Goal: Task Accomplishment & Management: Manage account settings

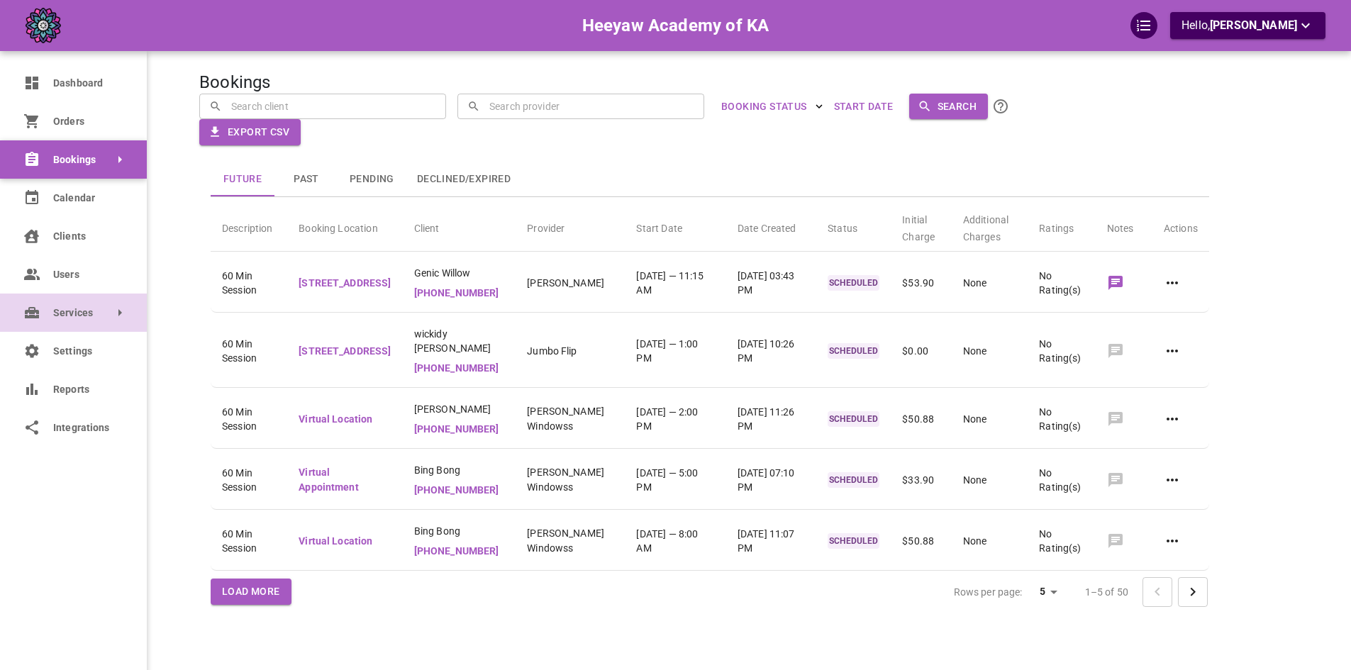
click at [72, 320] on link "Services" at bounding box center [73, 313] width 147 height 38
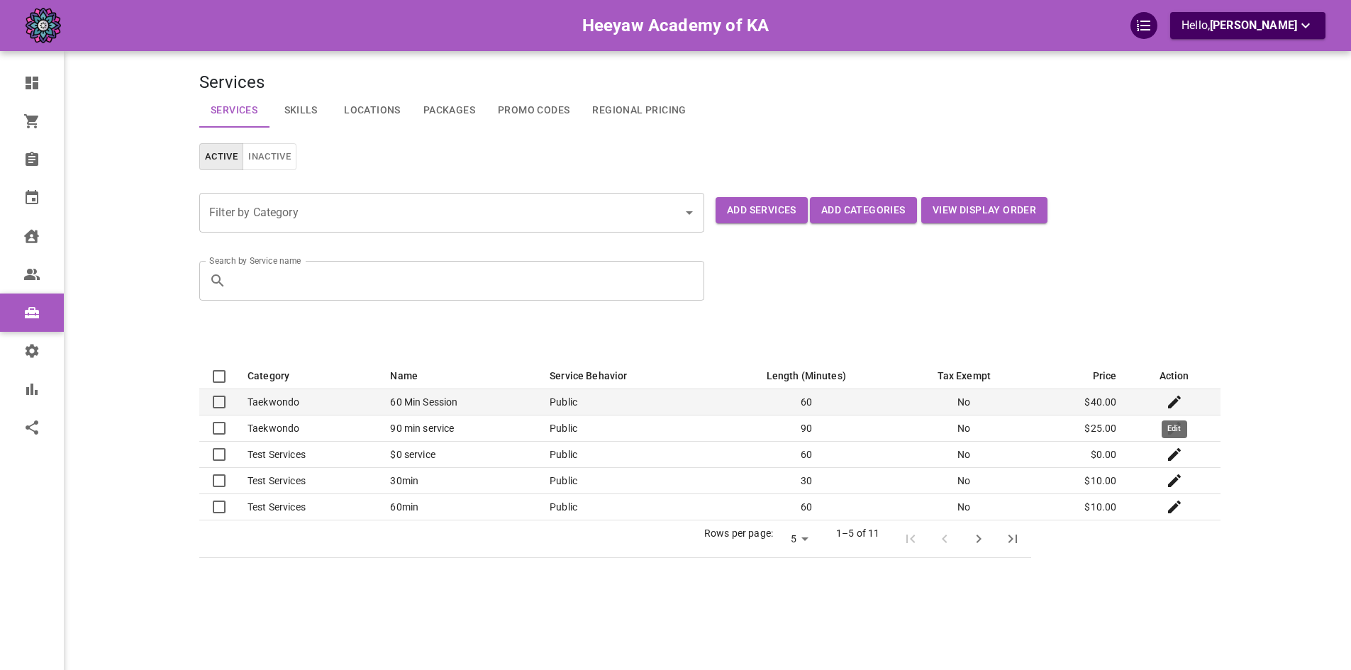
click at [1180, 402] on icon "Edit" at bounding box center [1174, 402] width 17 height 17
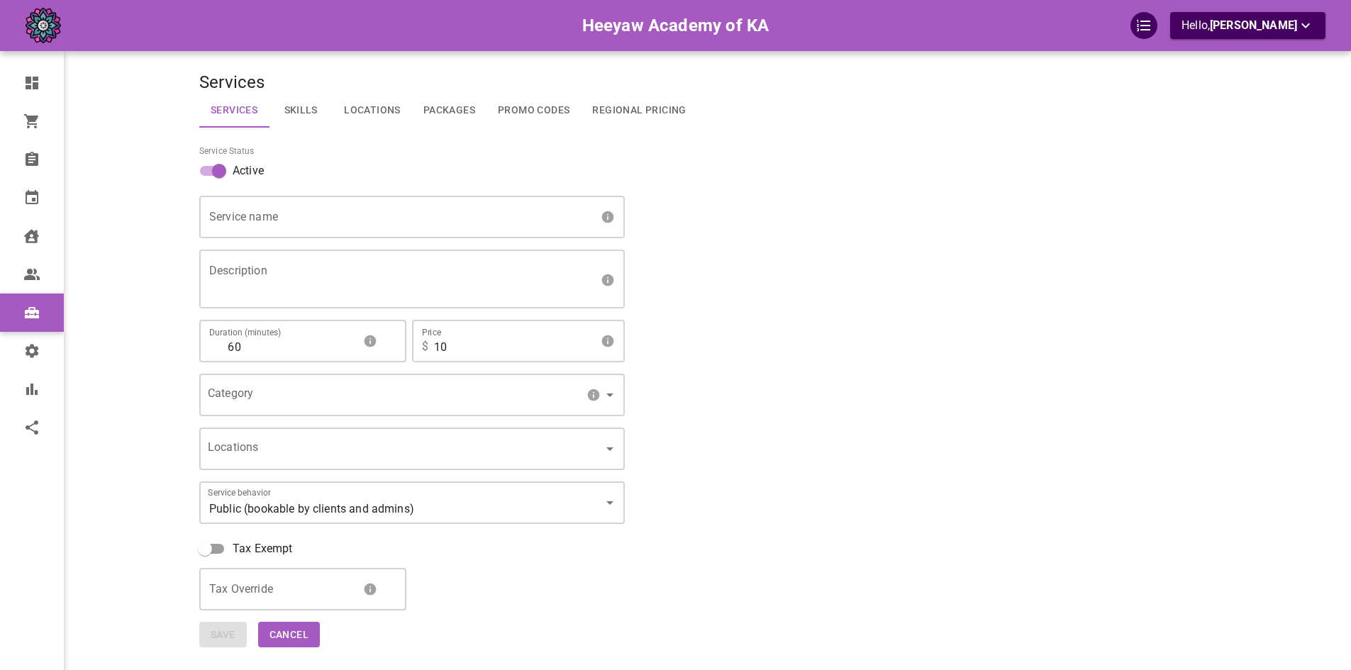
type input "60 Min Session"
type textarea "60 min taekwondo session with one of our trained masters"
type input "40"
type input "5219ba4d-c161-4d8a-9217-8940f5064936"
type input "20"
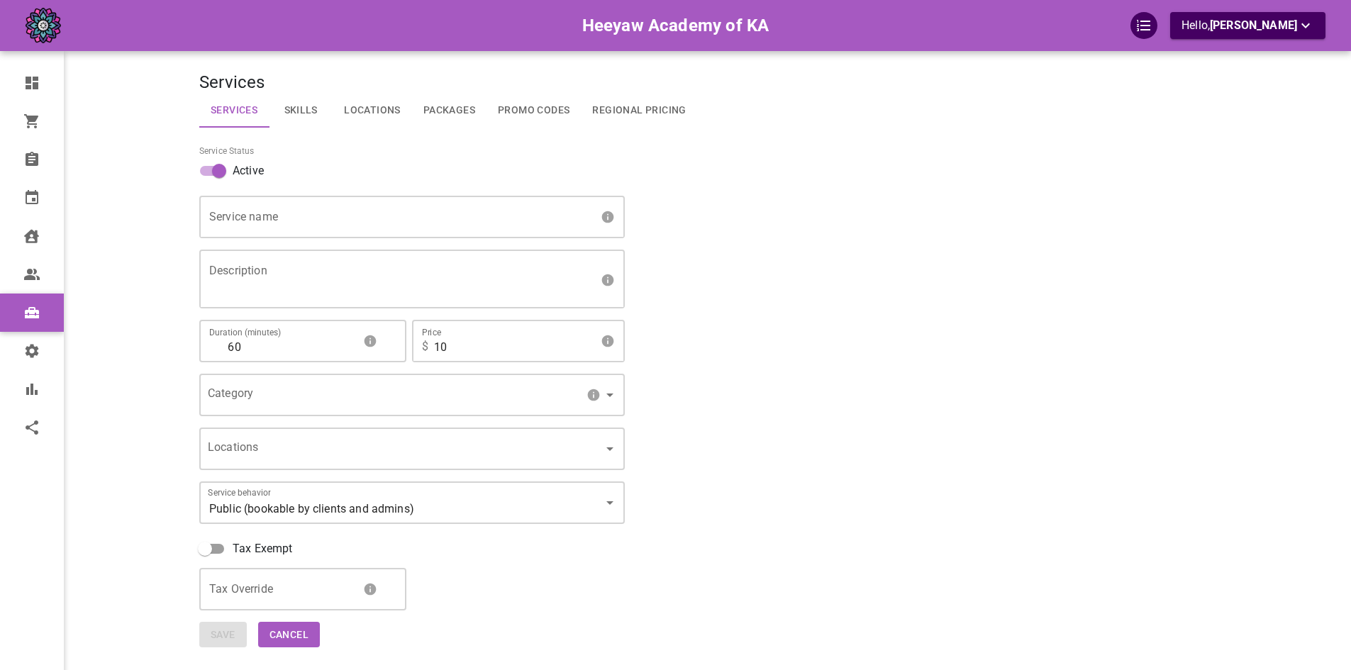
type input "[object Object],[object Object],[object Object]"
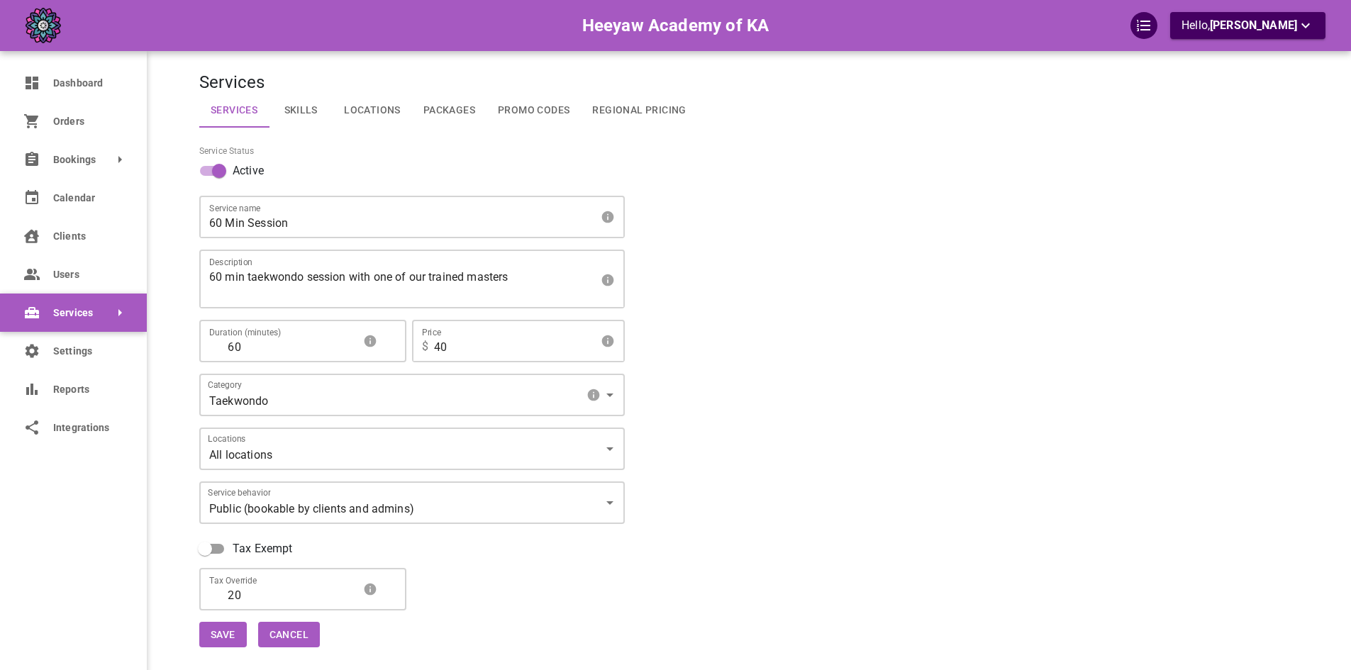
click at [31, 321] on icon at bounding box center [31, 312] width 17 height 17
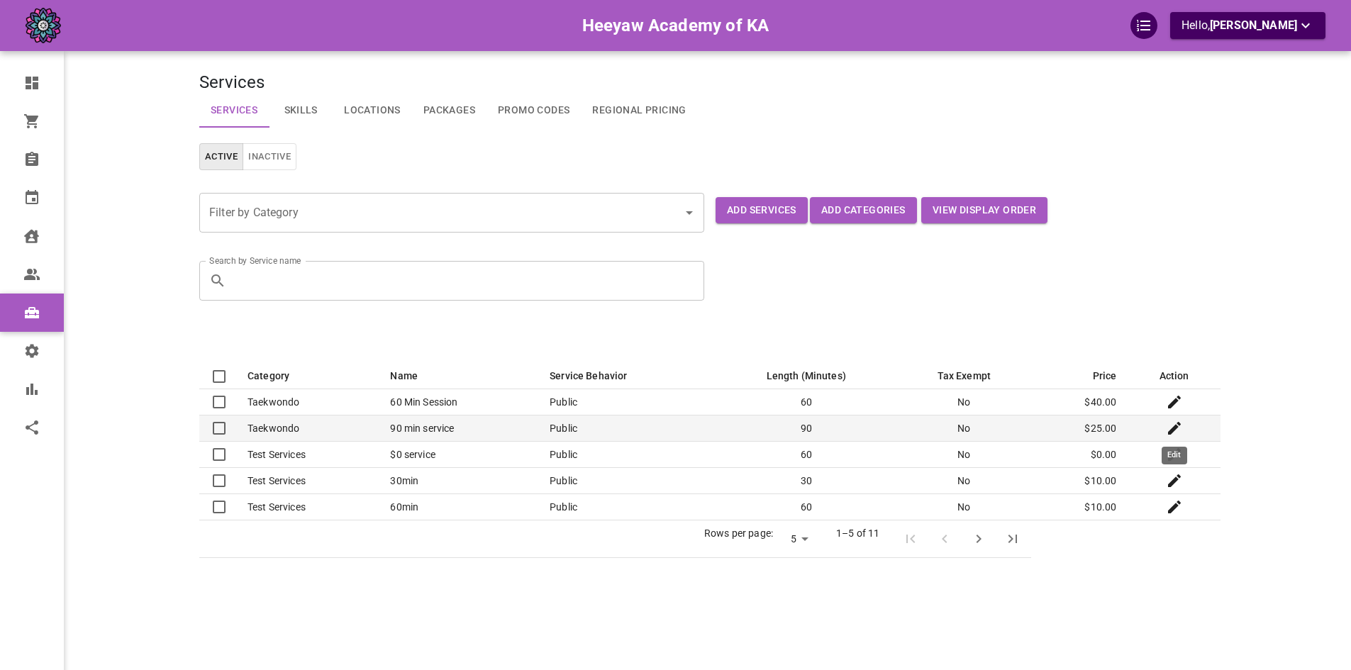
click at [1176, 432] on icon "Edit" at bounding box center [1174, 428] width 17 height 17
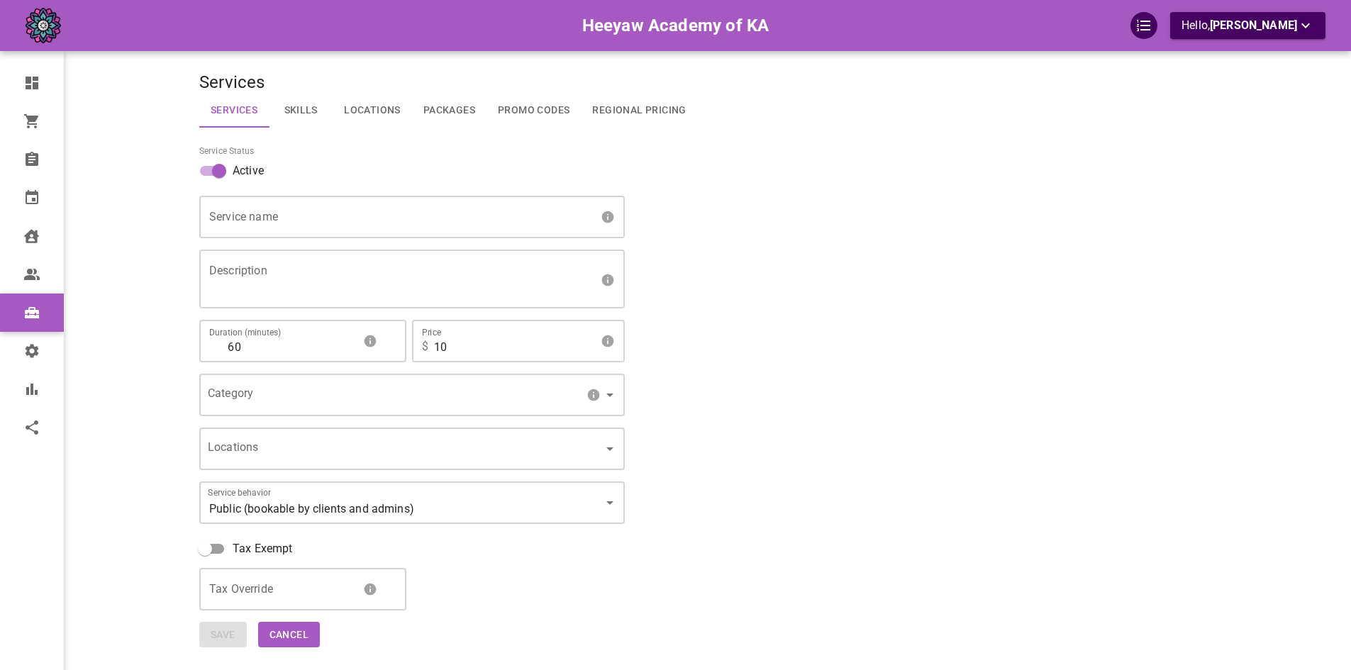
type input "90 min service"
type textarea "test"
type input "90"
type input "25"
type input "5219ba4d-c161-4d8a-9217-8940f5064936"
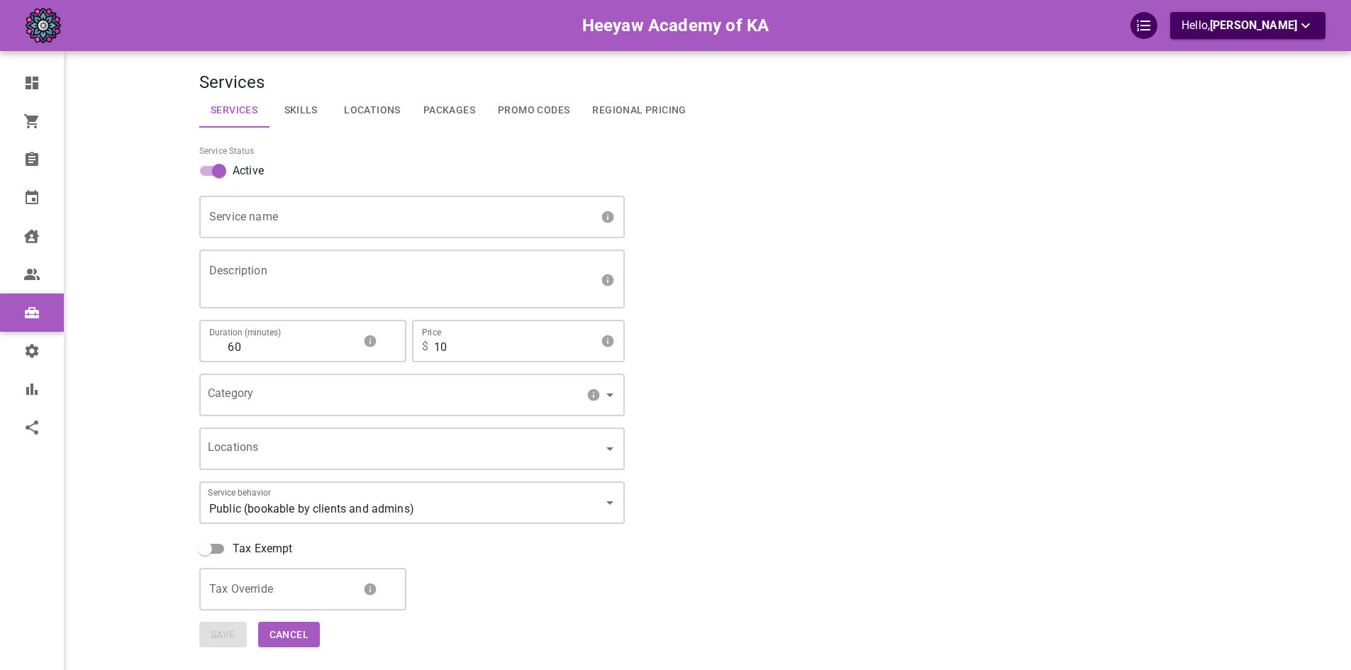
type input "[object Object]"
click at [273, 450] on body "Heeyaw Academy of KA Hello, Omar Tahir Dashboard Orders Bookings Calendar Clien…" at bounding box center [675, 379] width 1351 height 758
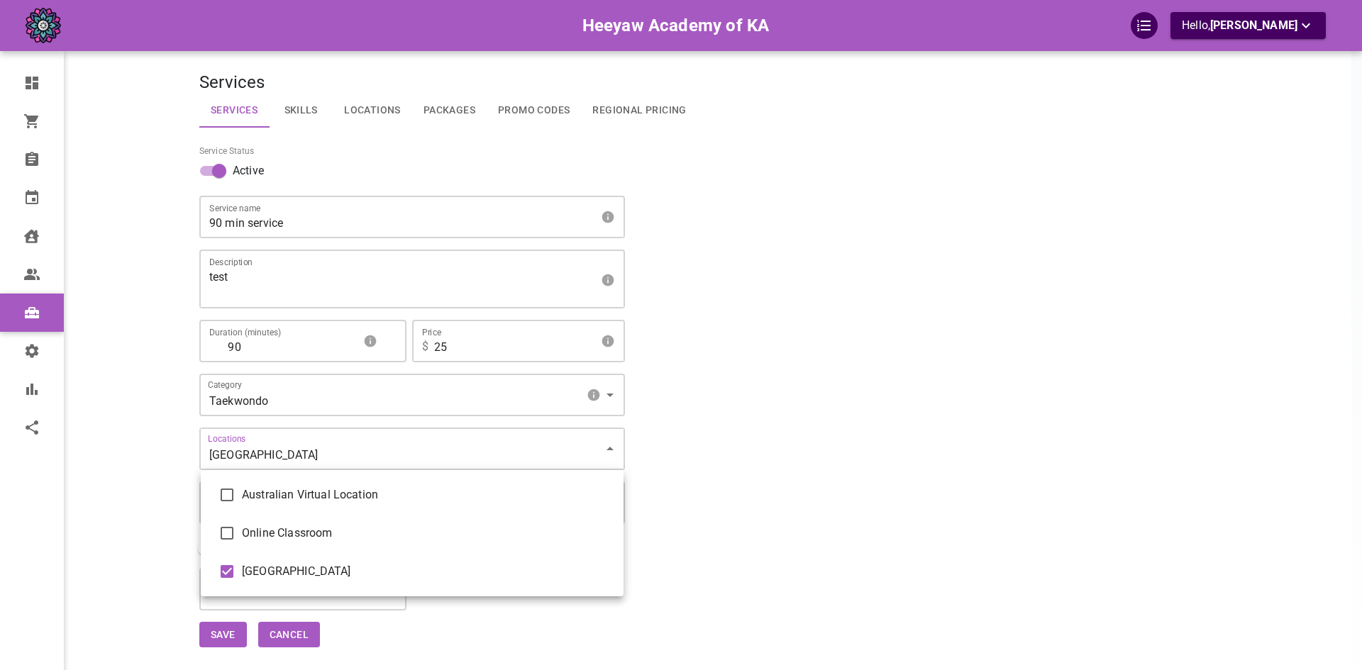
click at [177, 446] on div at bounding box center [681, 335] width 1362 height 670
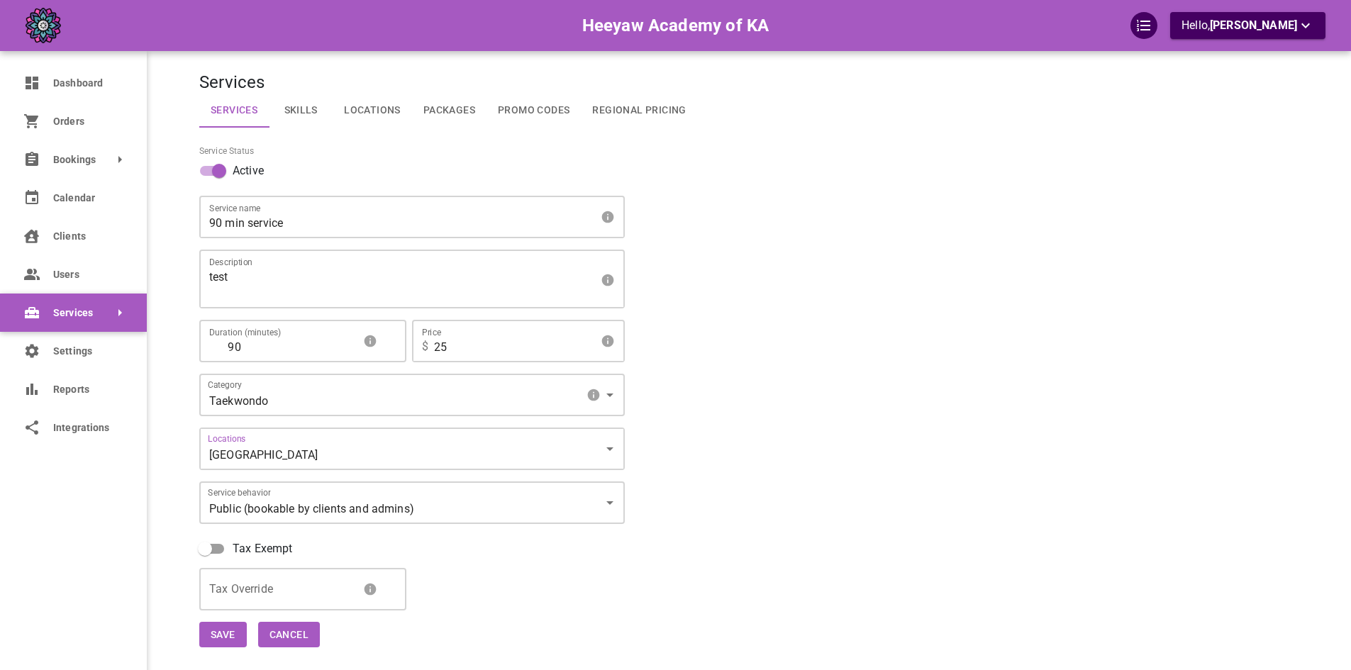
click at [53, 319] on span "Services" at bounding box center [53, 313] width 0 height 15
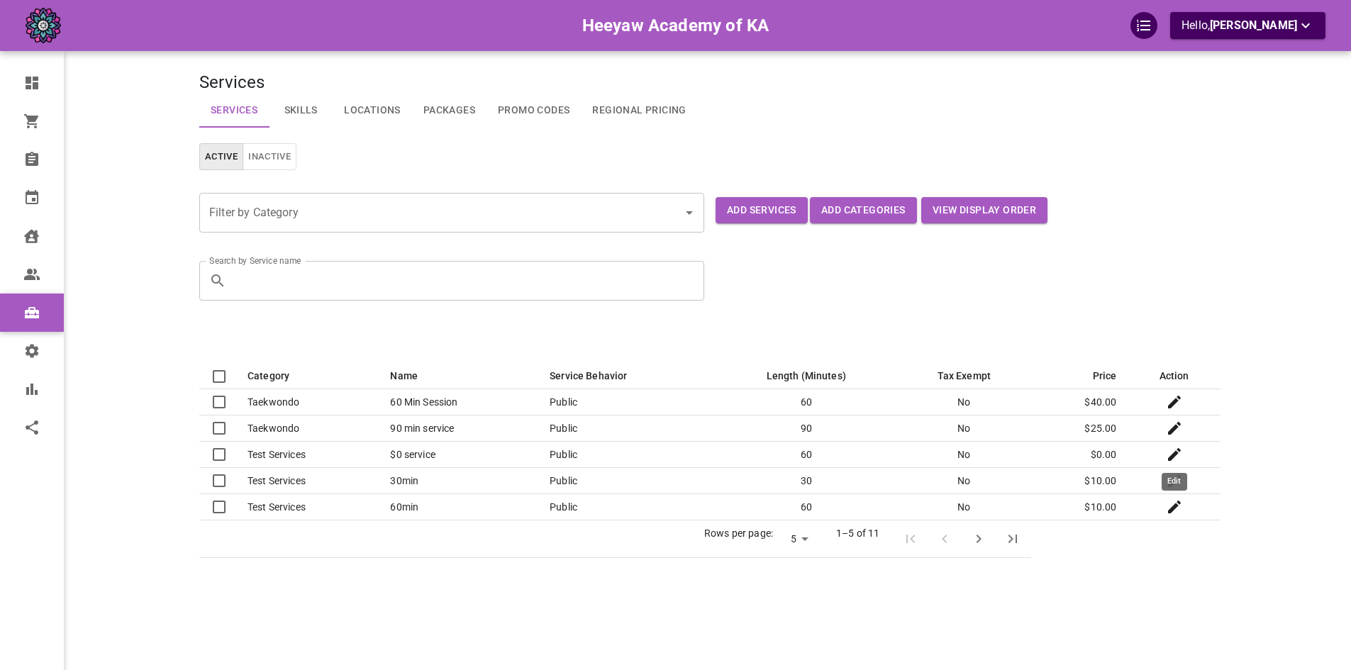
click at [1181, 453] on icon "Edit" at bounding box center [1174, 454] width 17 height 17
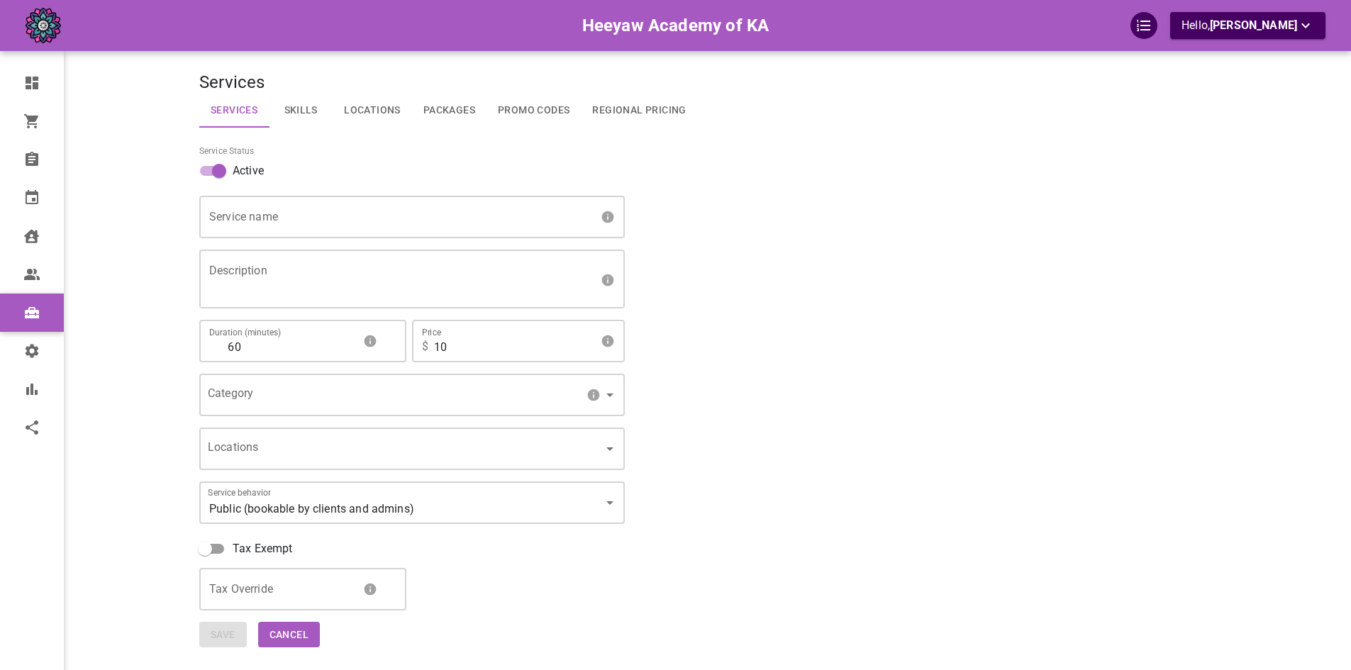
type input "$0 service"
type textarea "test"
type input "0"
type input "67254a2b-43e0-4199-ae7e-639e12b0179f"
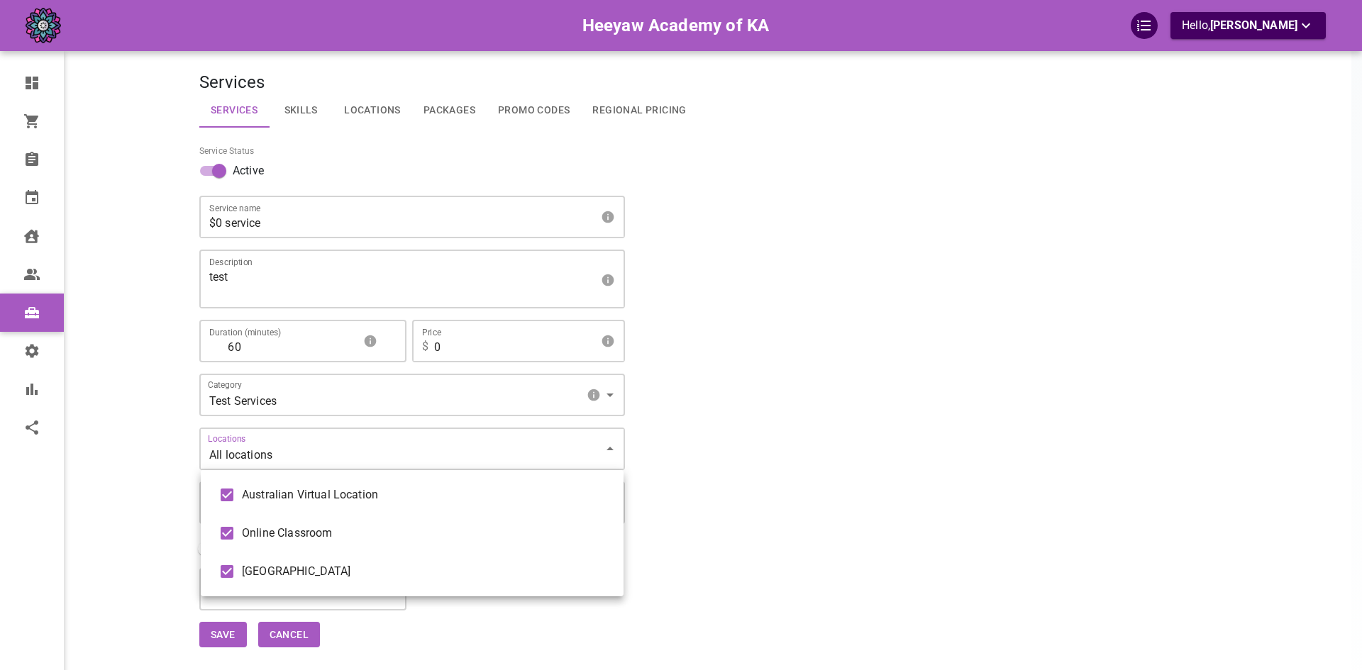
click at [333, 443] on body "Heeyaw Academy of KA Hello, Omar Tahir Dashboard Orders Bookings Calendar Clien…" at bounding box center [681, 379] width 1362 height 758
click at [258, 526] on span "Online Classroom" at bounding box center [427, 533] width 370 height 17
type input "[object Object],[object Object]"
checkbox input "false"
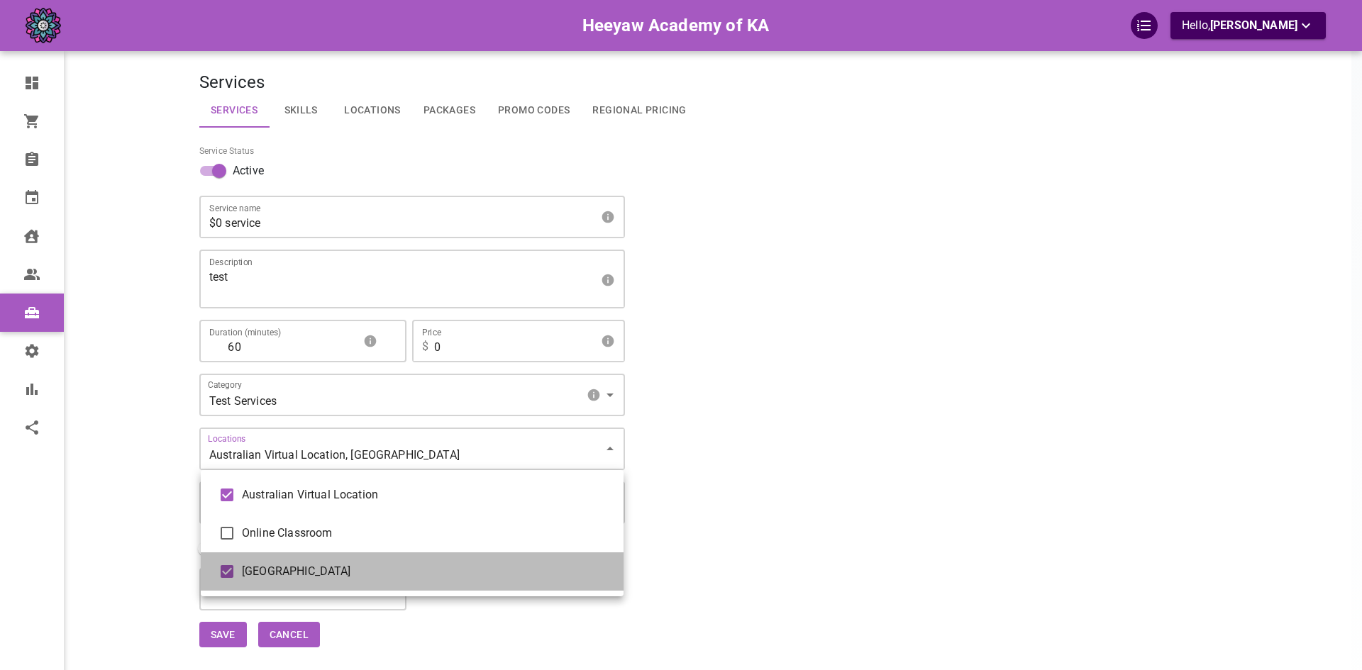
click at [250, 573] on span "[GEOGRAPHIC_DATA]" at bounding box center [427, 571] width 370 height 17
type input "[object Object]"
checkbox input "false"
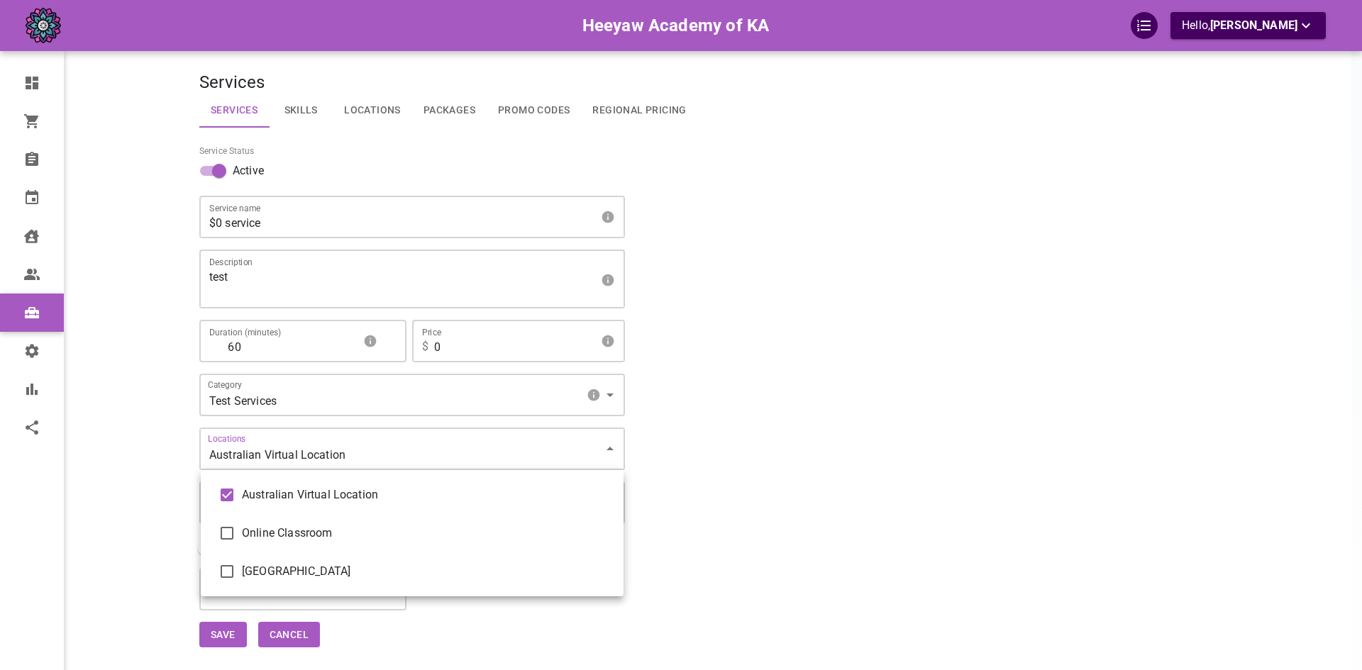
click at [150, 519] on div at bounding box center [681, 335] width 1362 height 670
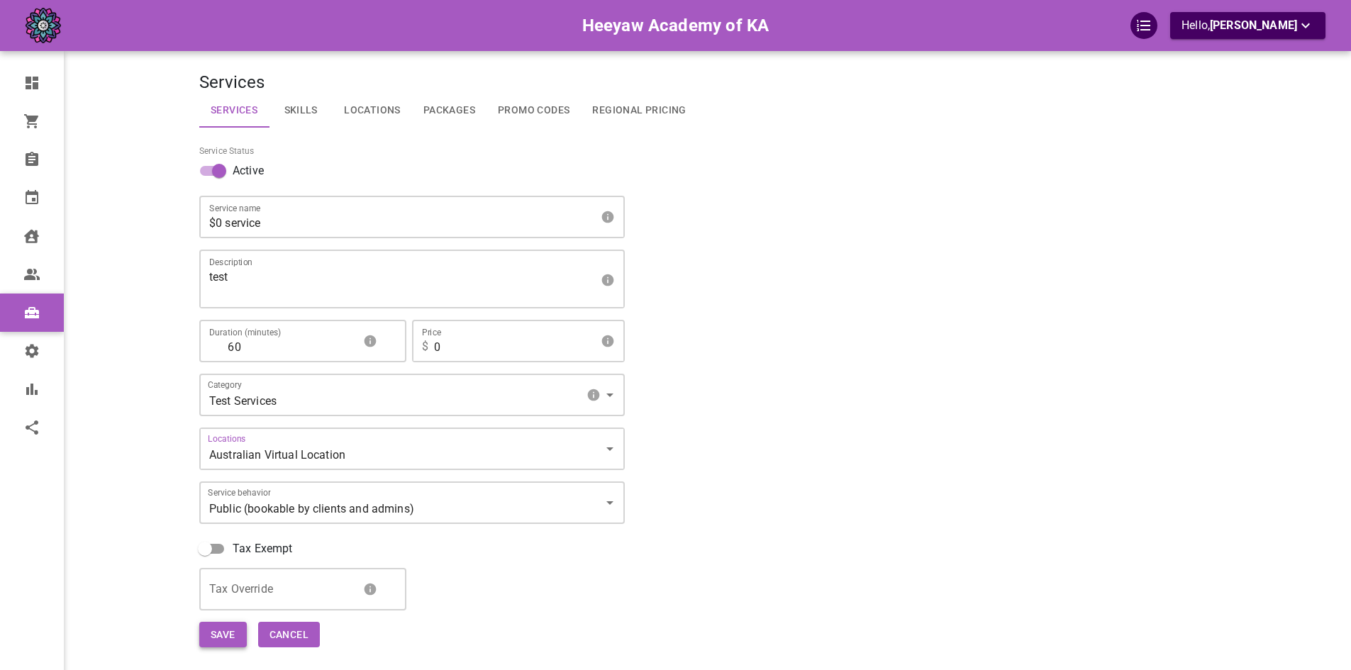
drag, startPoint x: 218, startPoint y: 615, endPoint x: 221, endPoint y: 626, distance: 11.0
click at [219, 620] on div "Save Cancel" at bounding box center [403, 630] width 431 height 38
click at [221, 626] on button "Save" at bounding box center [223, 635] width 48 height 26
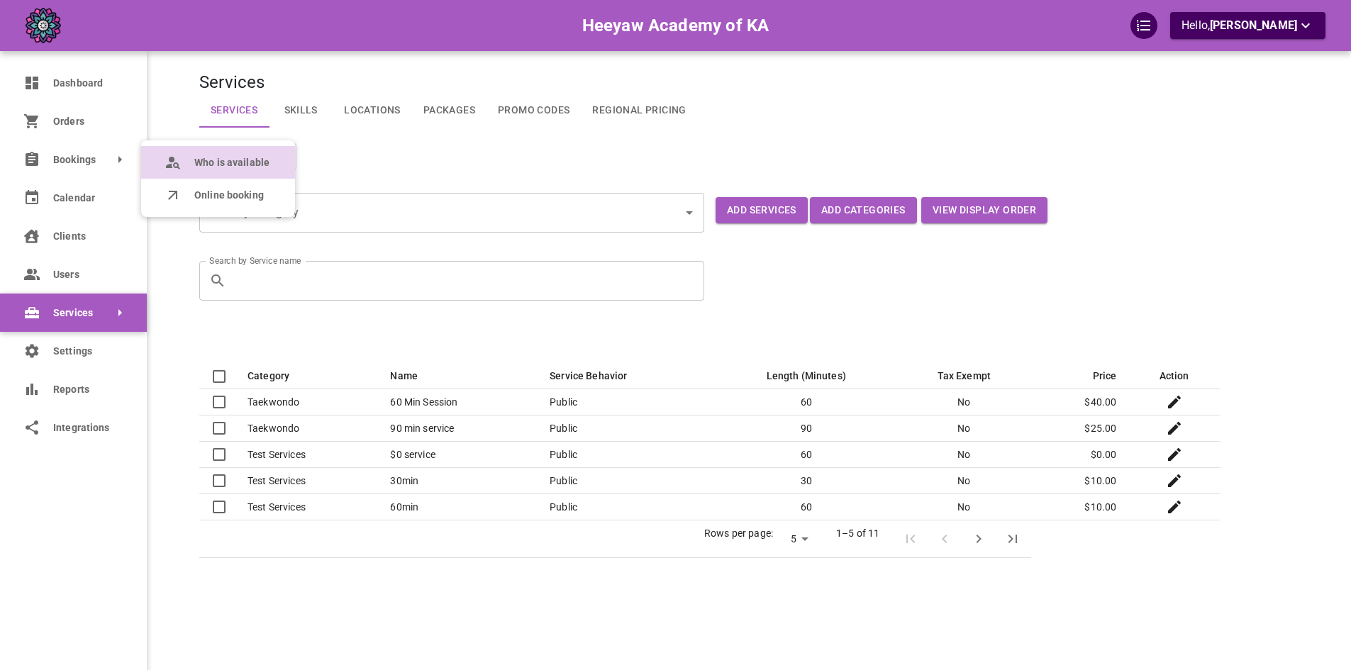
click at [177, 165] on icon at bounding box center [173, 162] width 17 height 17
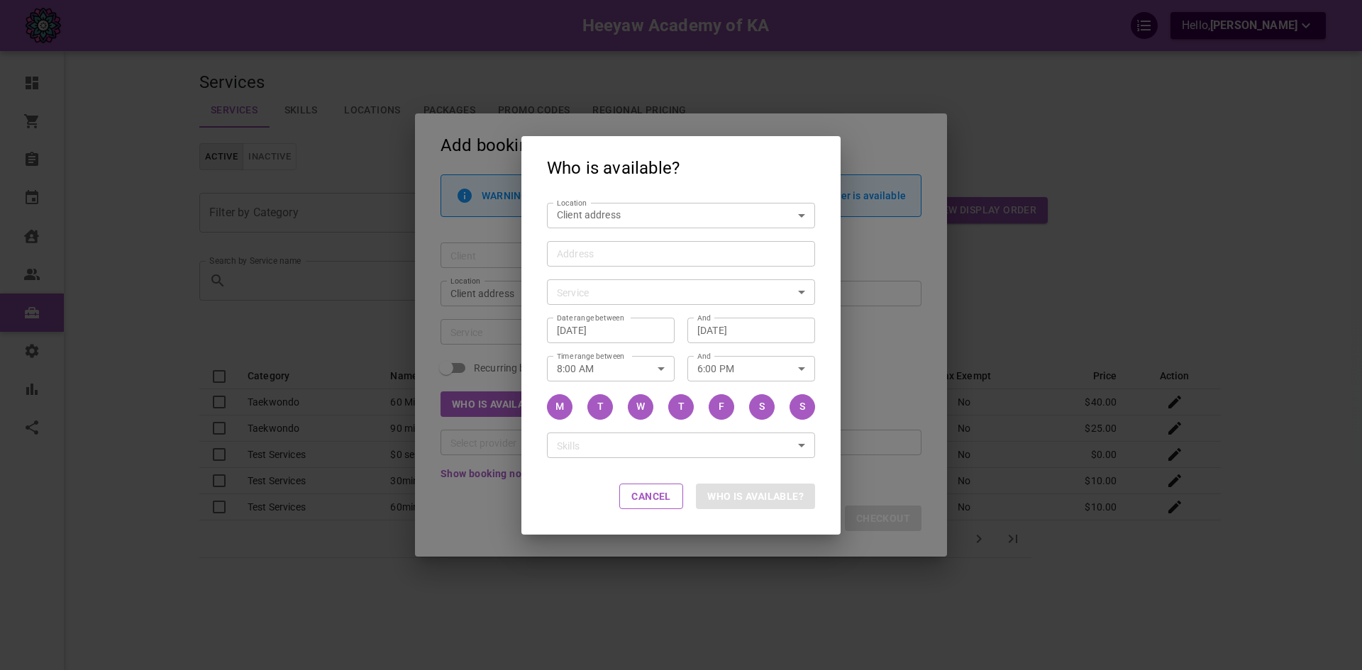
click at [361, 290] on div "Who is available? Location Client address customerLocation Location Address Add…" at bounding box center [681, 335] width 1362 height 670
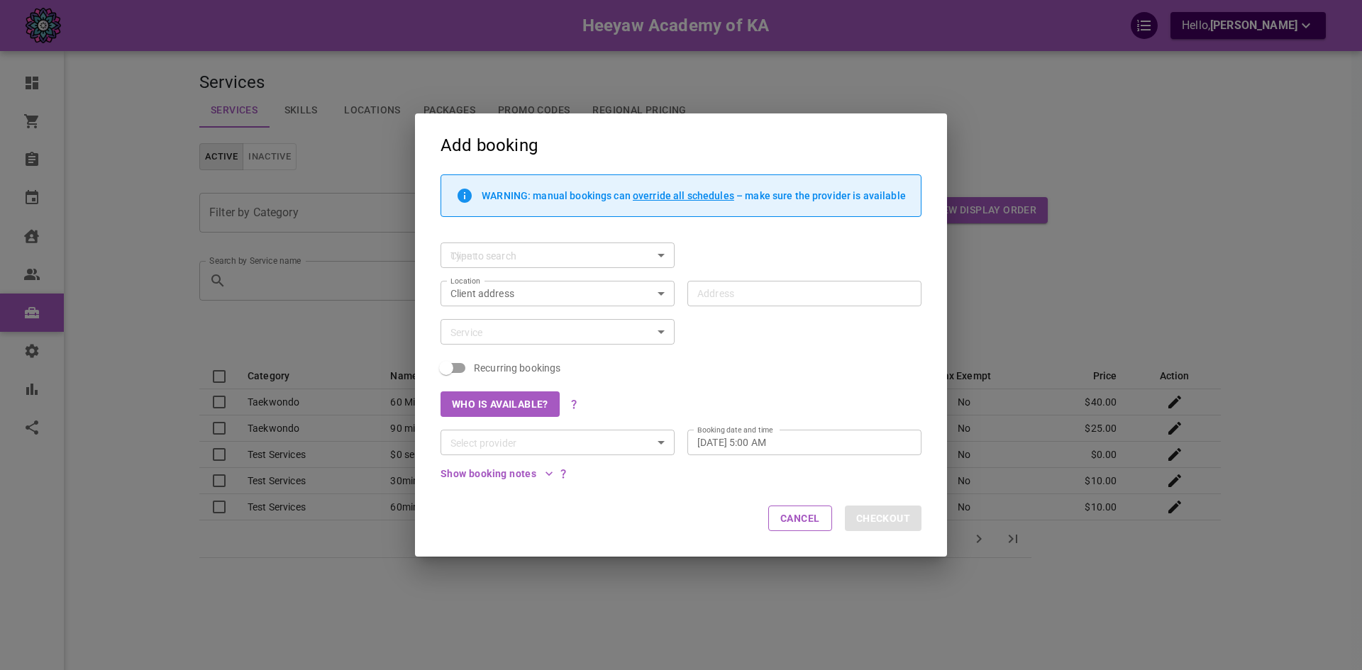
click at [734, 399] on div "Who is available?" at bounding box center [675, 398] width 494 height 38
drag, startPoint x: 720, startPoint y: 384, endPoint x: 773, endPoint y: 379, distance: 52.7
click at [773, 380] on div "Who is available?" at bounding box center [675, 398] width 494 height 38
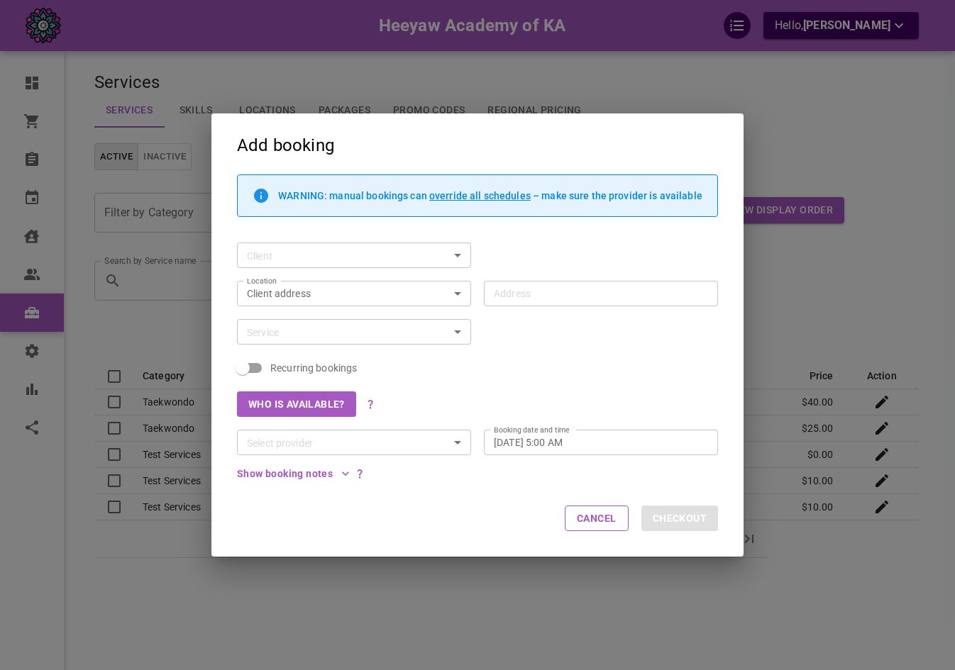
click at [486, 234] on div "Client Client" at bounding box center [471, 249] width 494 height 38
click at [663, 228] on div "WARNING: manual bookings can override all schedules – make sure the provider is…" at bounding box center [471, 202] width 494 height 55
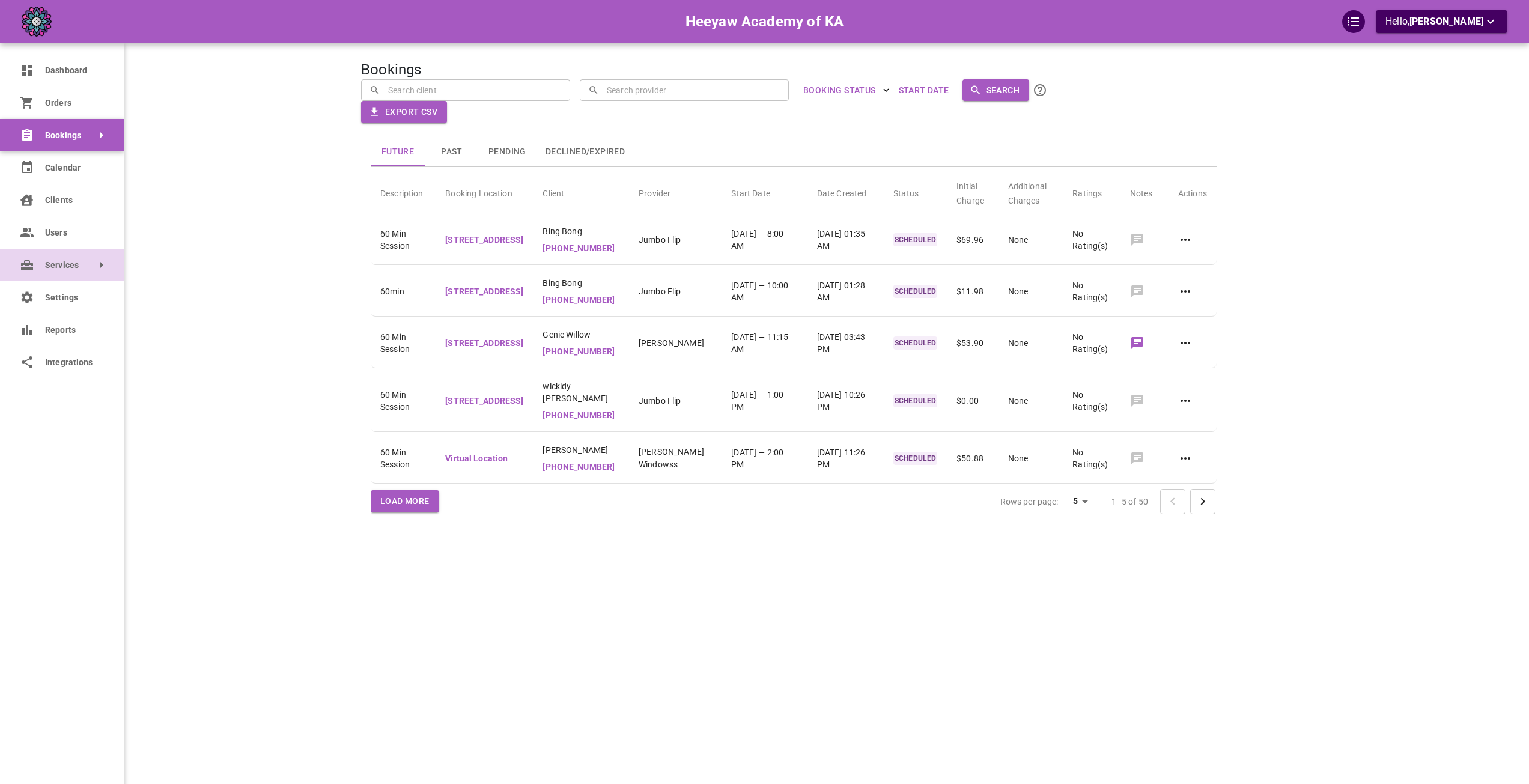
click at [43, 264] on link "Services" at bounding box center [62, 265] width 125 height 32
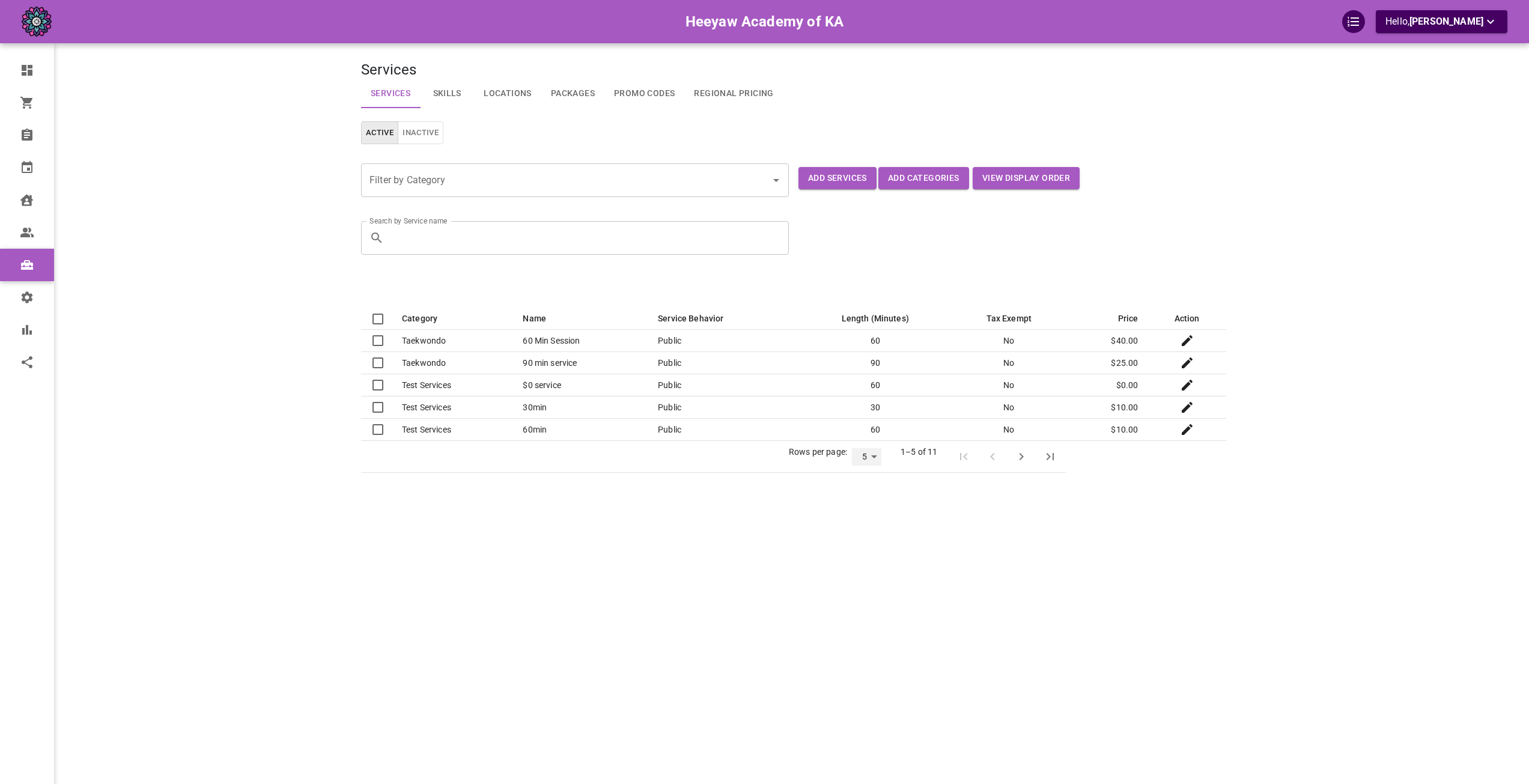
click at [876, 459] on select "5 10 25" at bounding box center [867, 456] width 30 height 18
select select "25"
click at [882, 466] on select "5 10 25" at bounding box center [867, 456] width 30 height 18
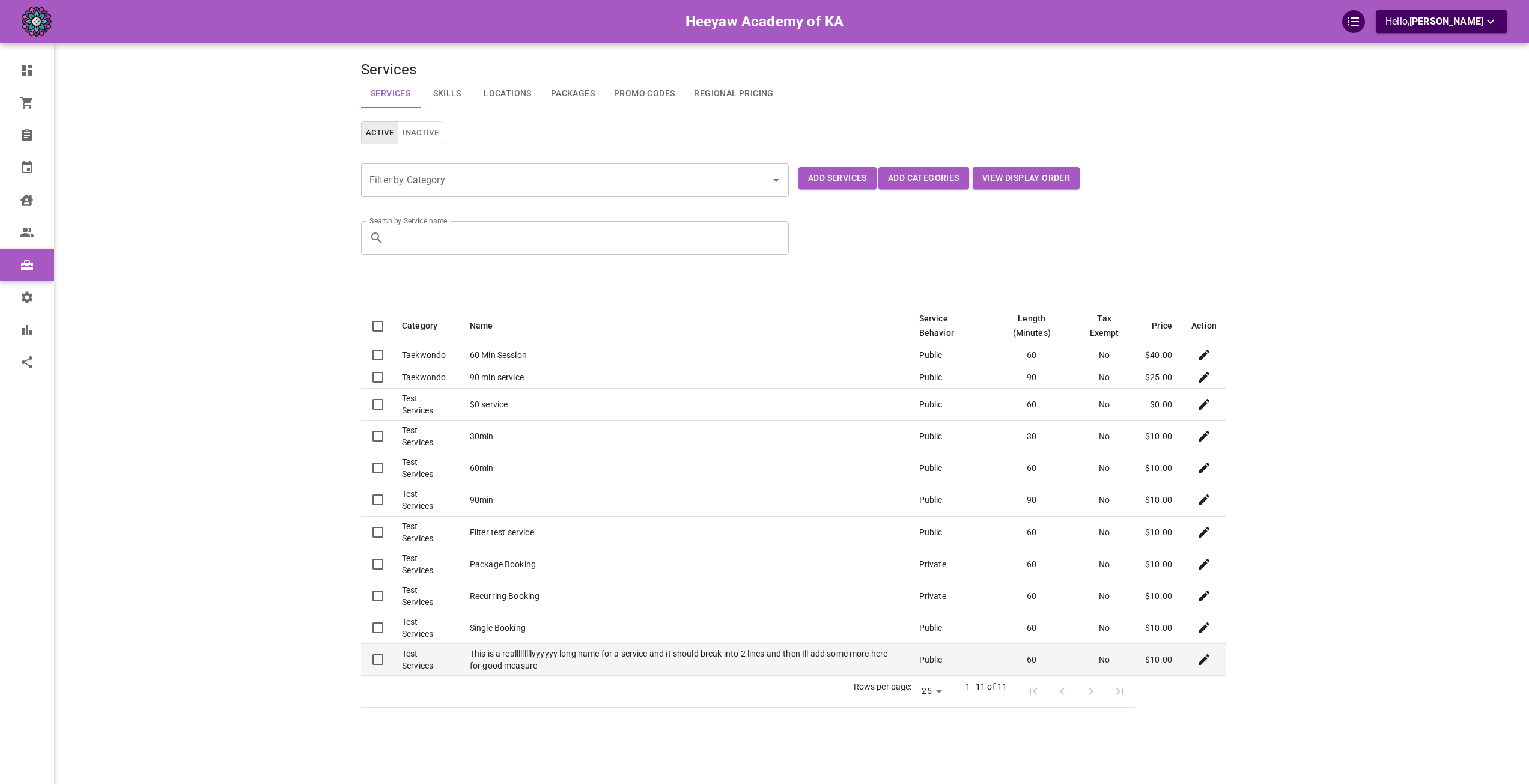
click at [1206, 659] on icon "Edit" at bounding box center [1204, 660] width 11 height 11
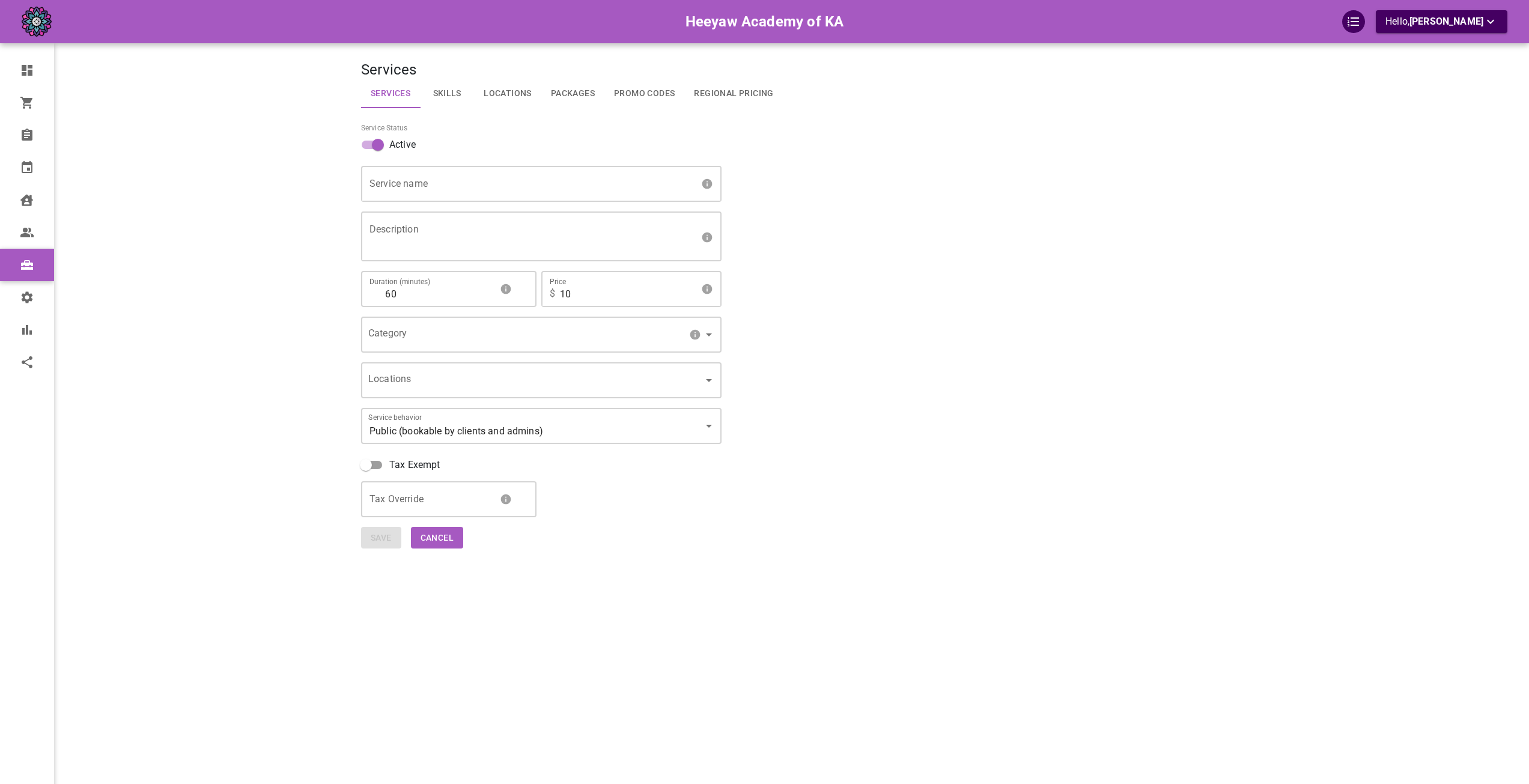
type input "This is a realllllllllyyyyyy long name for a service and it should break into 2…"
type textarea "asdasdasdasd"
type input "67254a2b-43e0-4199-ae7e-639e12b0179f"
type input "[object Object],[object Object],[object Object]"
click at [437, 534] on button "Cancel" at bounding box center [437, 538] width 53 height 22
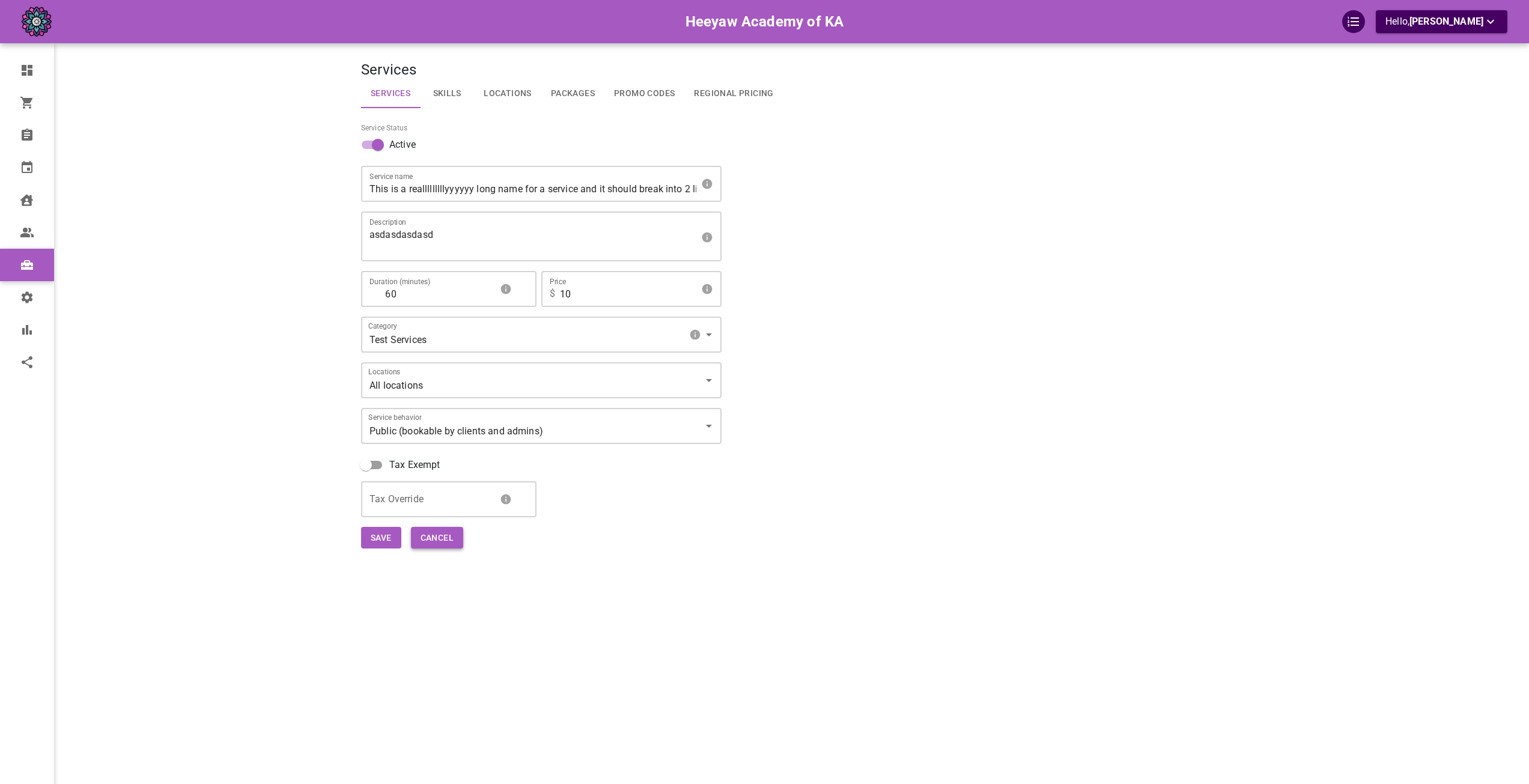
select select "25"
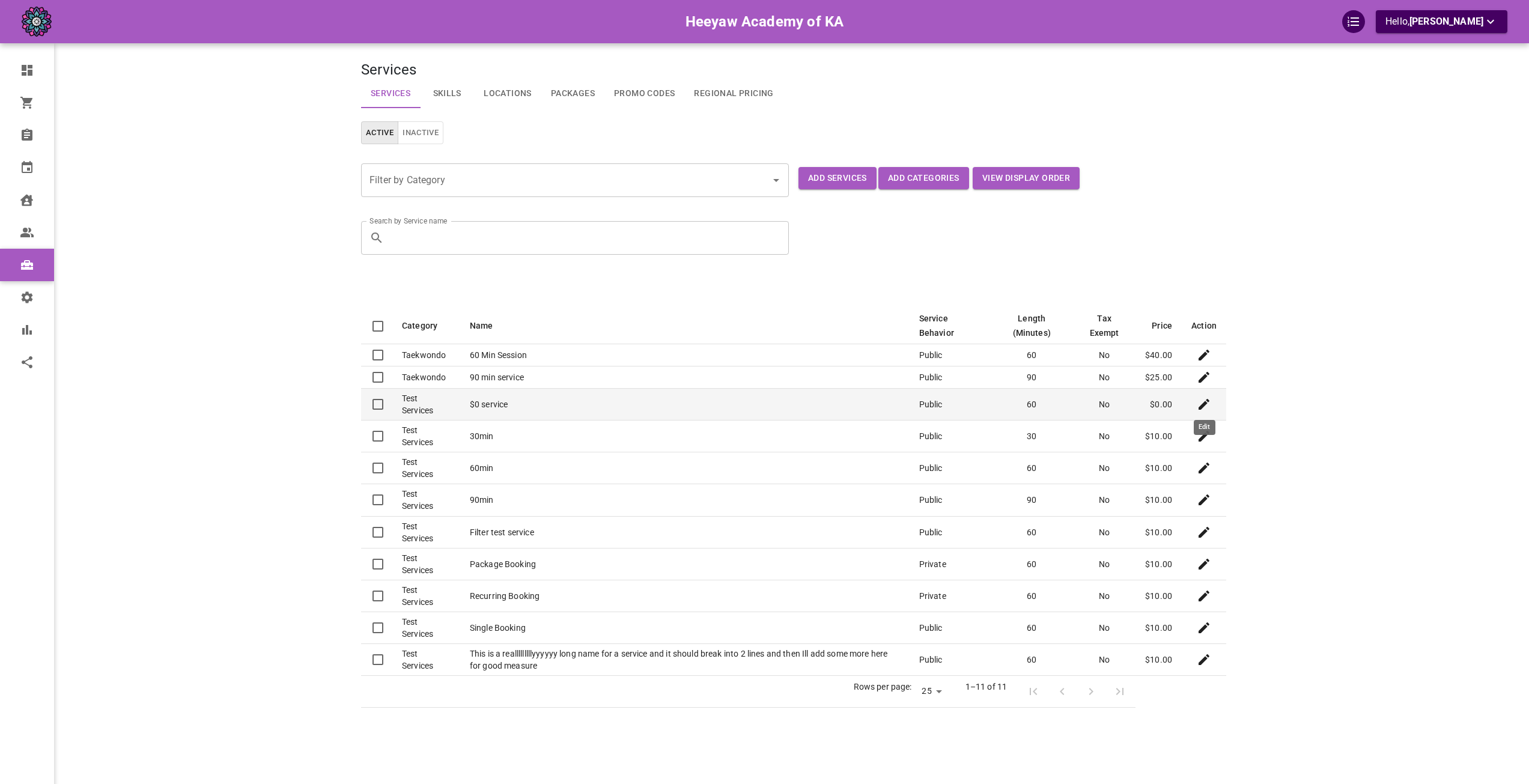
click at [1203, 410] on icon "Edit" at bounding box center [1204, 404] width 14 height 14
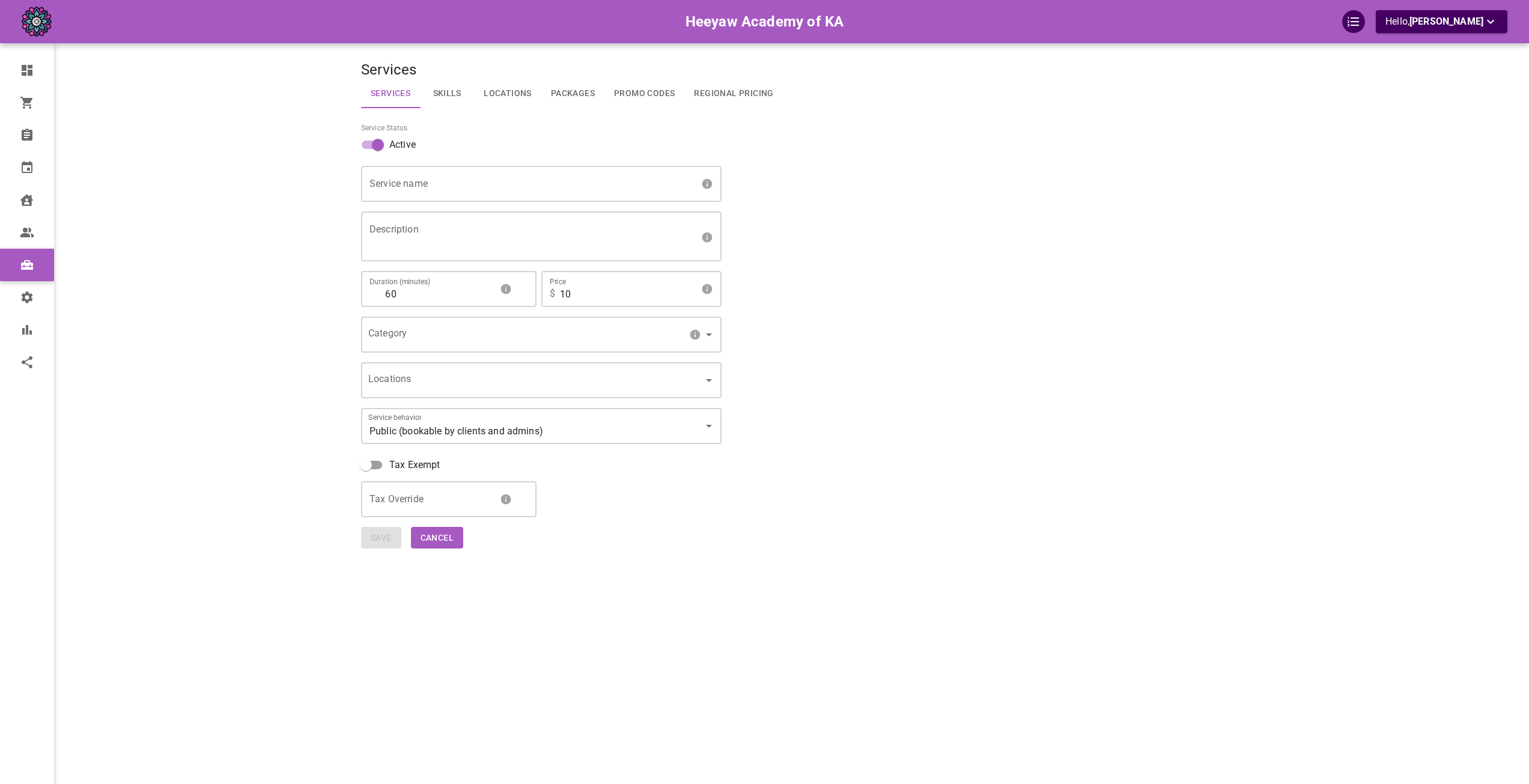
type input "$0 service"
type textarea "test"
type input "0"
type input "67254a2b-43e0-4199-ae7e-639e12b0179f"
type input "[object Object]"
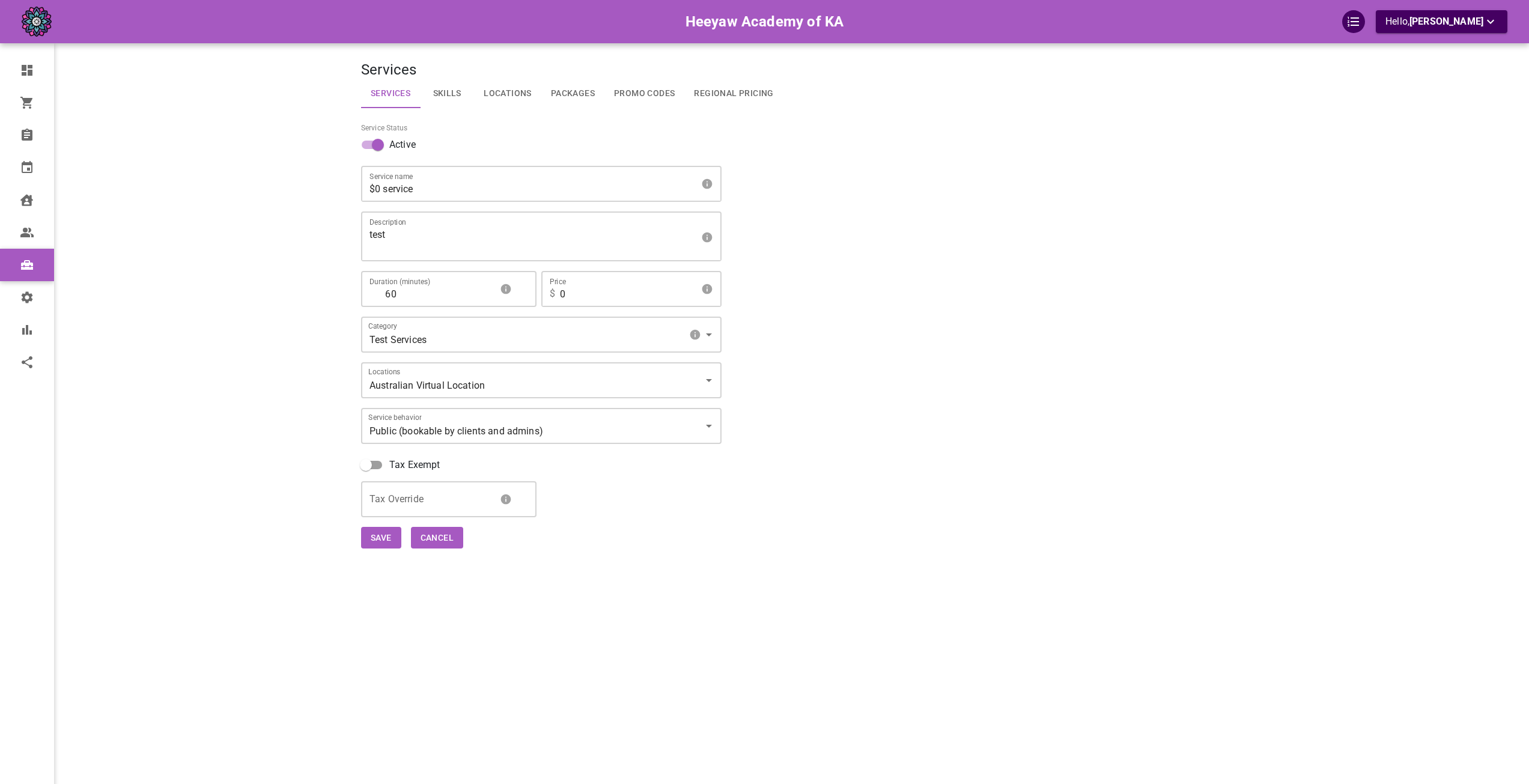
click at [557, 389] on body "Heeyaw Academy of KA Hello, [PERSON_NAME] Dashboard Orders Bookings Calendar Cl…" at bounding box center [764, 428] width 1529 height 858
click at [311, 402] on div at bounding box center [769, 392] width 1538 height 784
click at [832, 467] on div "Tax Exempt" at bounding box center [794, 467] width 866 height 28
click at [445, 543] on button "Cancel" at bounding box center [437, 538] width 53 height 22
select select "25"
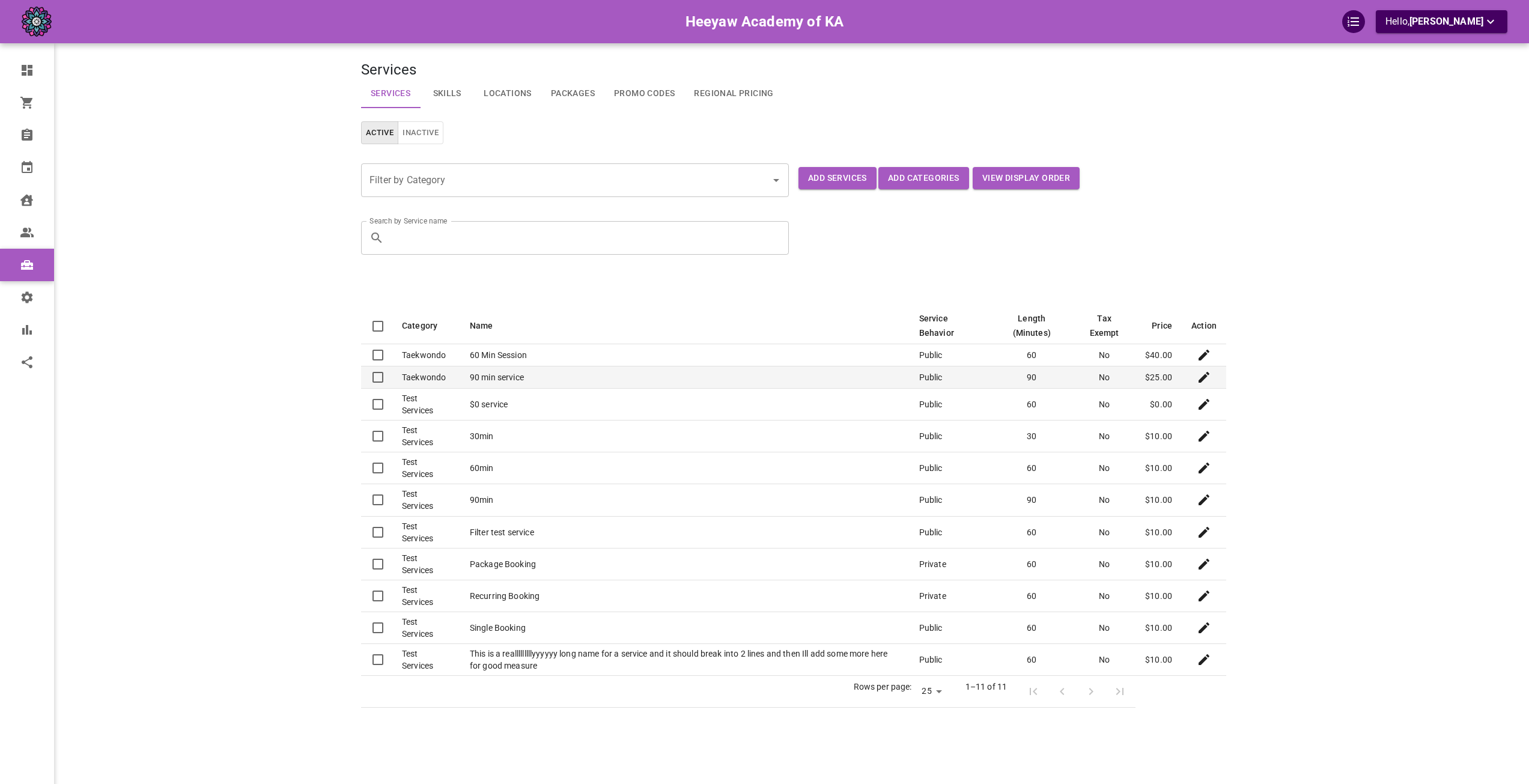
click at [1194, 382] on td at bounding box center [1204, 378] width 44 height 22
checkbox input "true"
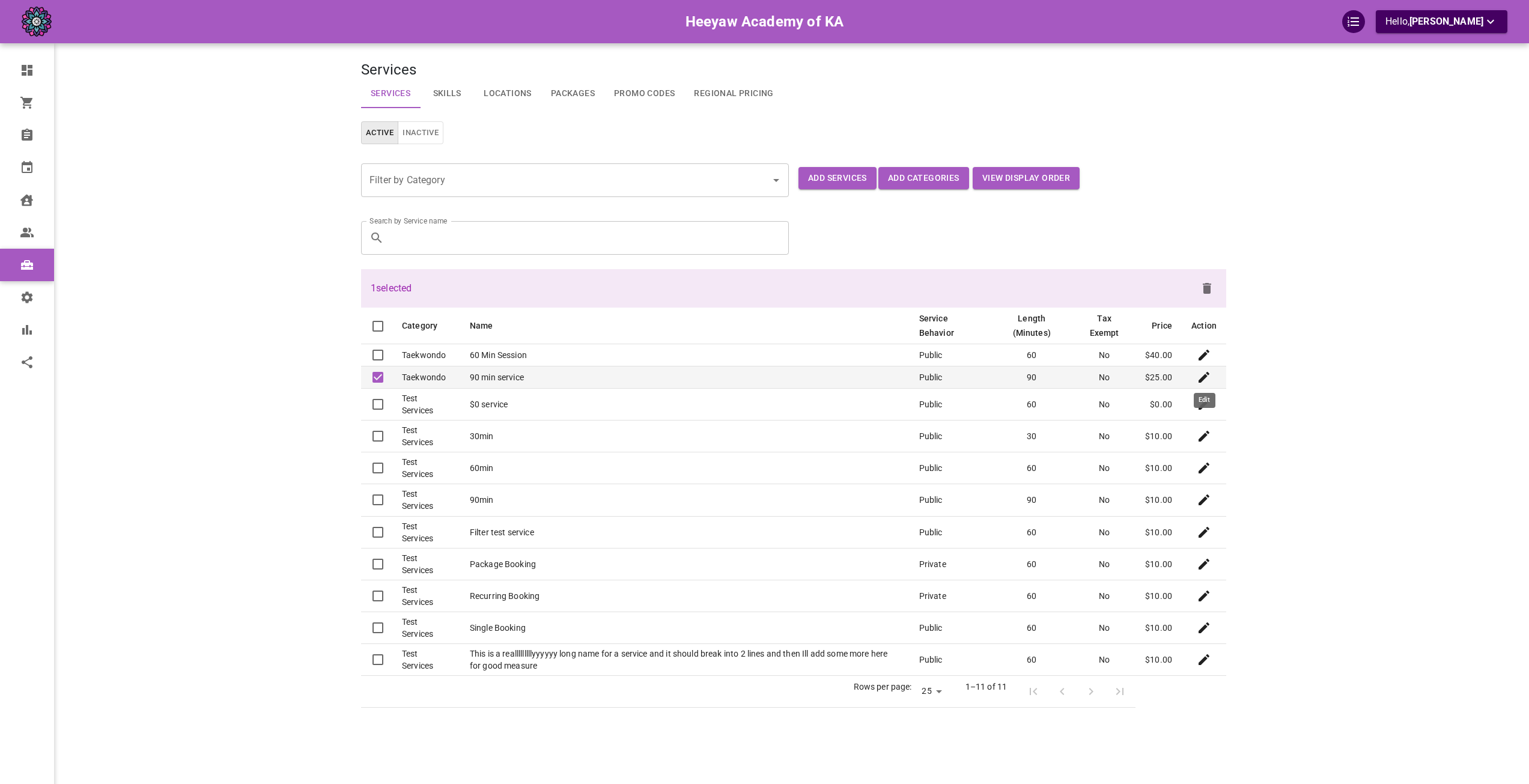
click at [1200, 382] on icon "Edit" at bounding box center [1204, 377] width 11 height 11
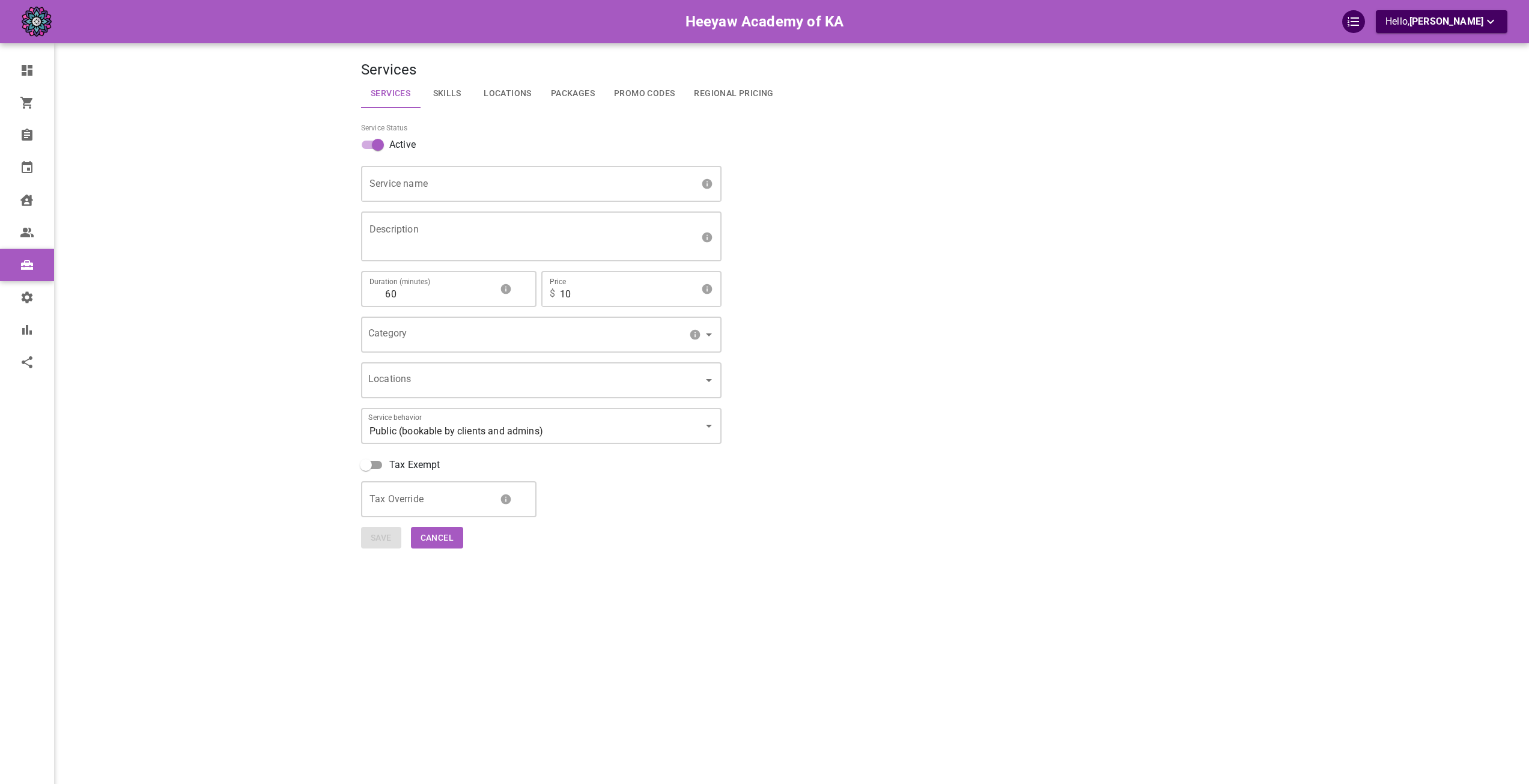
type input "90 min service"
type textarea "test"
type input "90"
type input "25"
type input "5219ba4d-c161-4d8a-9217-8940f5064936"
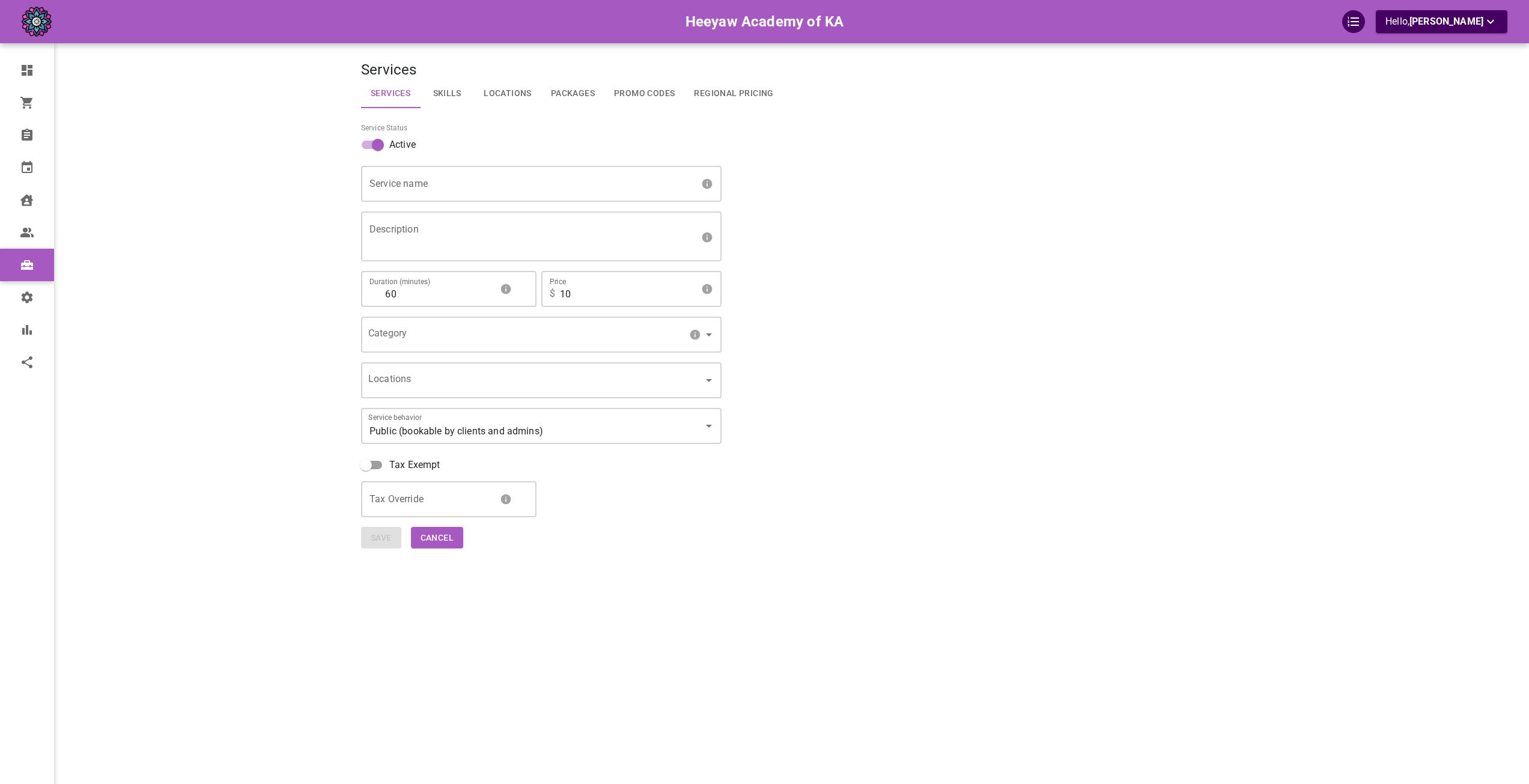
type input "[object Object]"
click at [451, 539] on button "Cancel" at bounding box center [437, 538] width 53 height 22
select select "25"
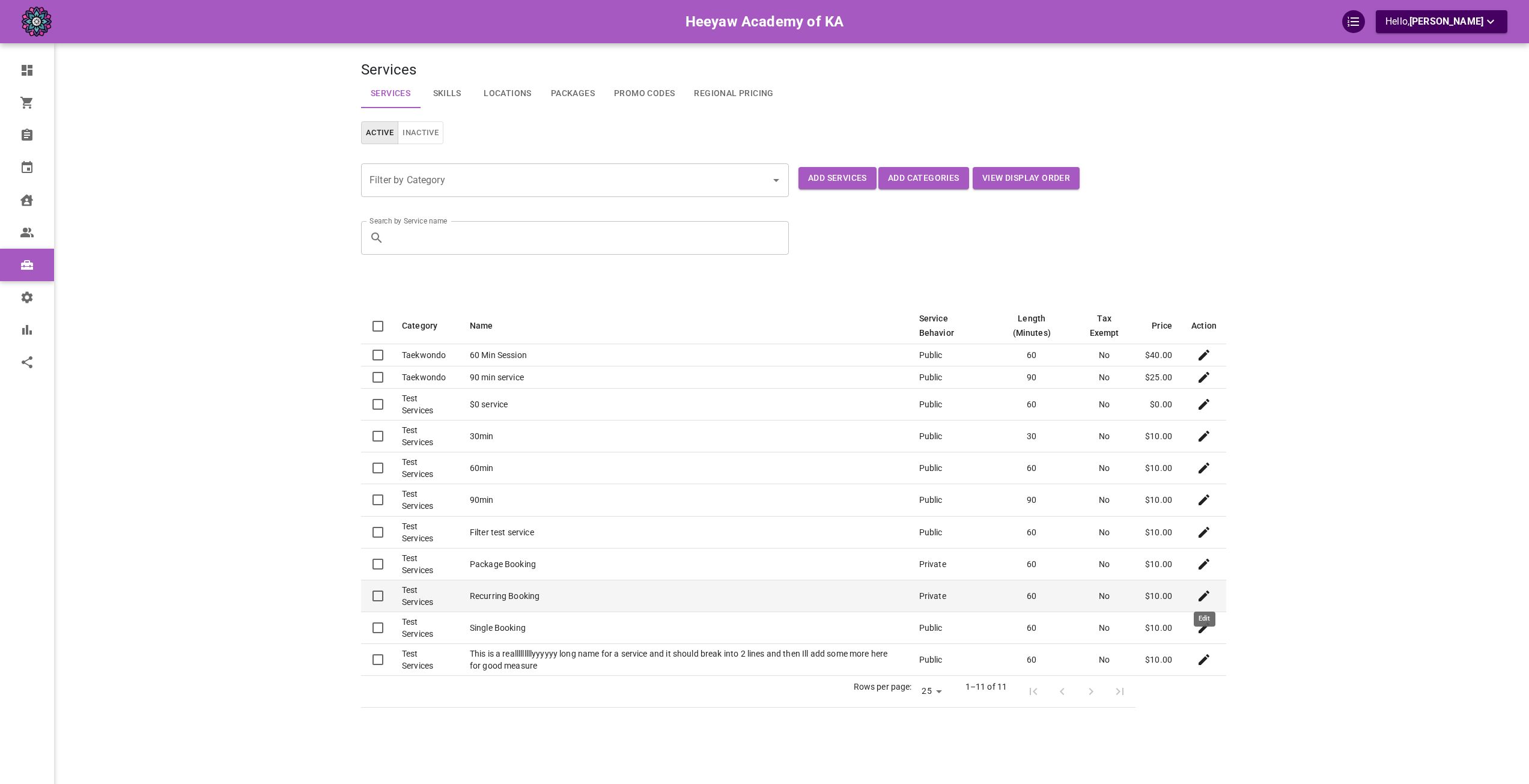
click at [1206, 596] on icon "Edit" at bounding box center [1204, 595] width 11 height 11
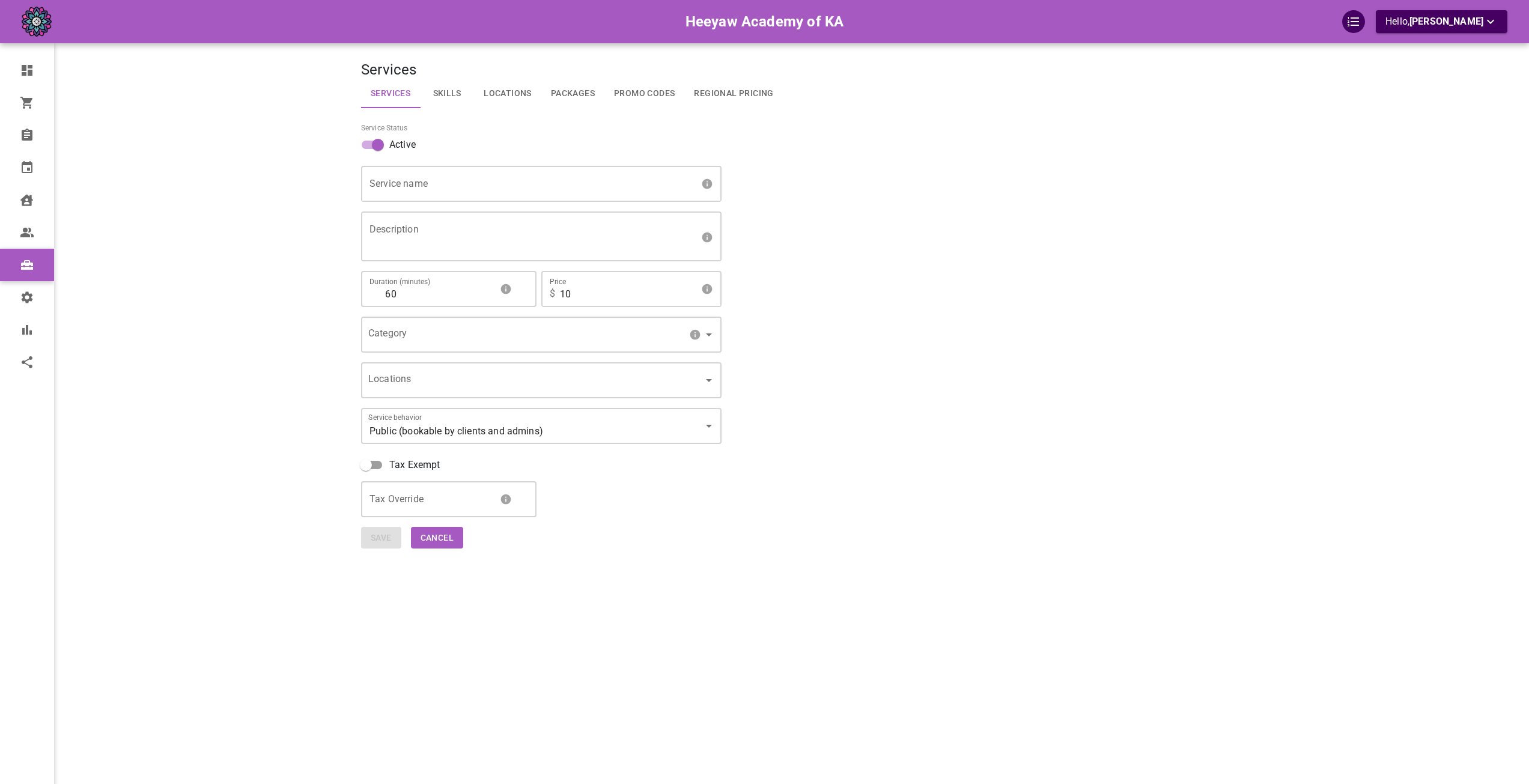
type input "Recurring Booking"
type textarea "asdasd"
type input "67254a2b-43e0-4199-ae7e-639e12b0179f"
type input "INTERNAL"
type input "[object Object],[object Object]"
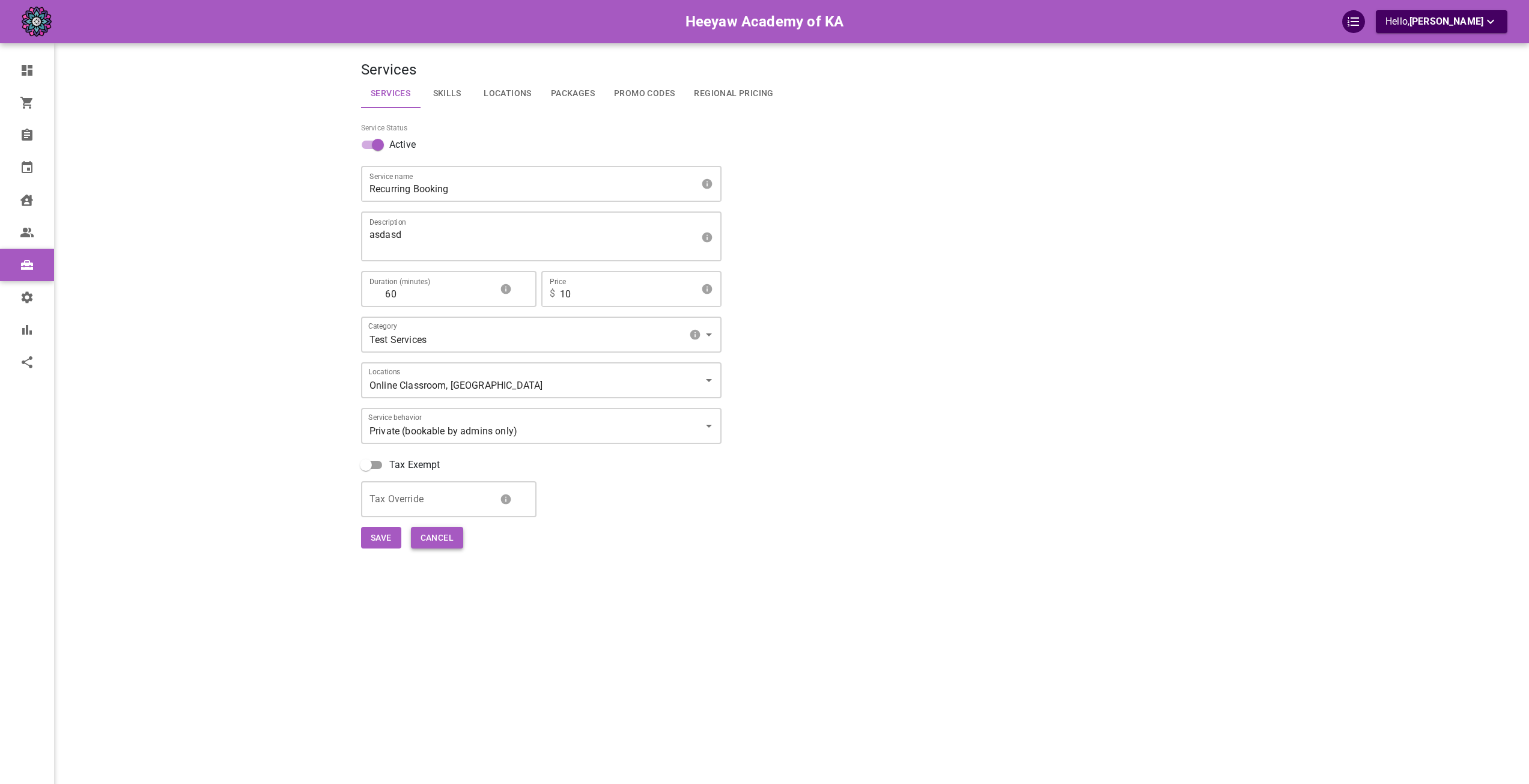
click at [441, 548] on button "Cancel" at bounding box center [437, 538] width 53 height 22
select select "25"
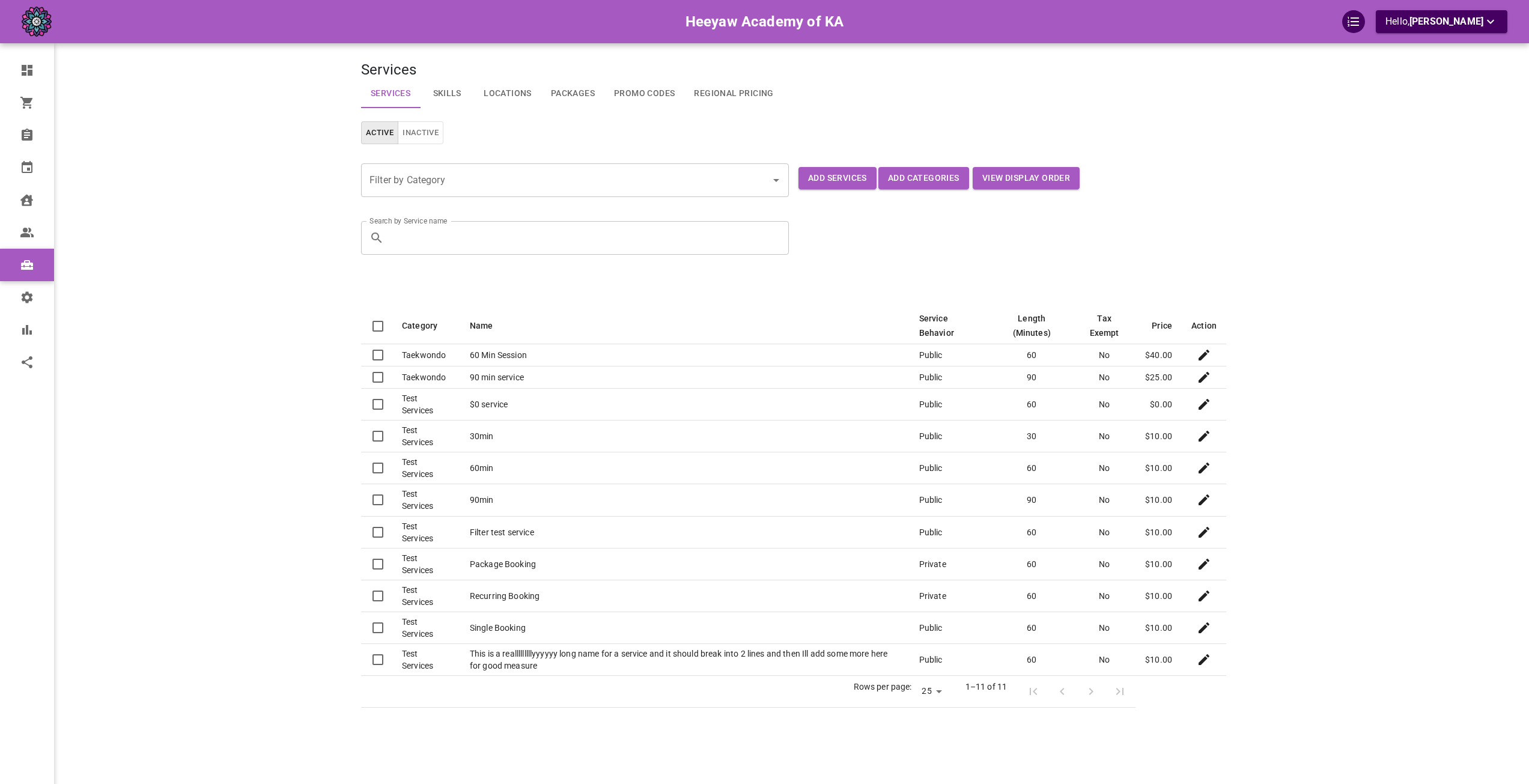
click at [1336, 596] on main at bounding box center [1367, 410] width 281 height 784
click at [1203, 566] on icon "Edit" at bounding box center [1204, 564] width 11 height 11
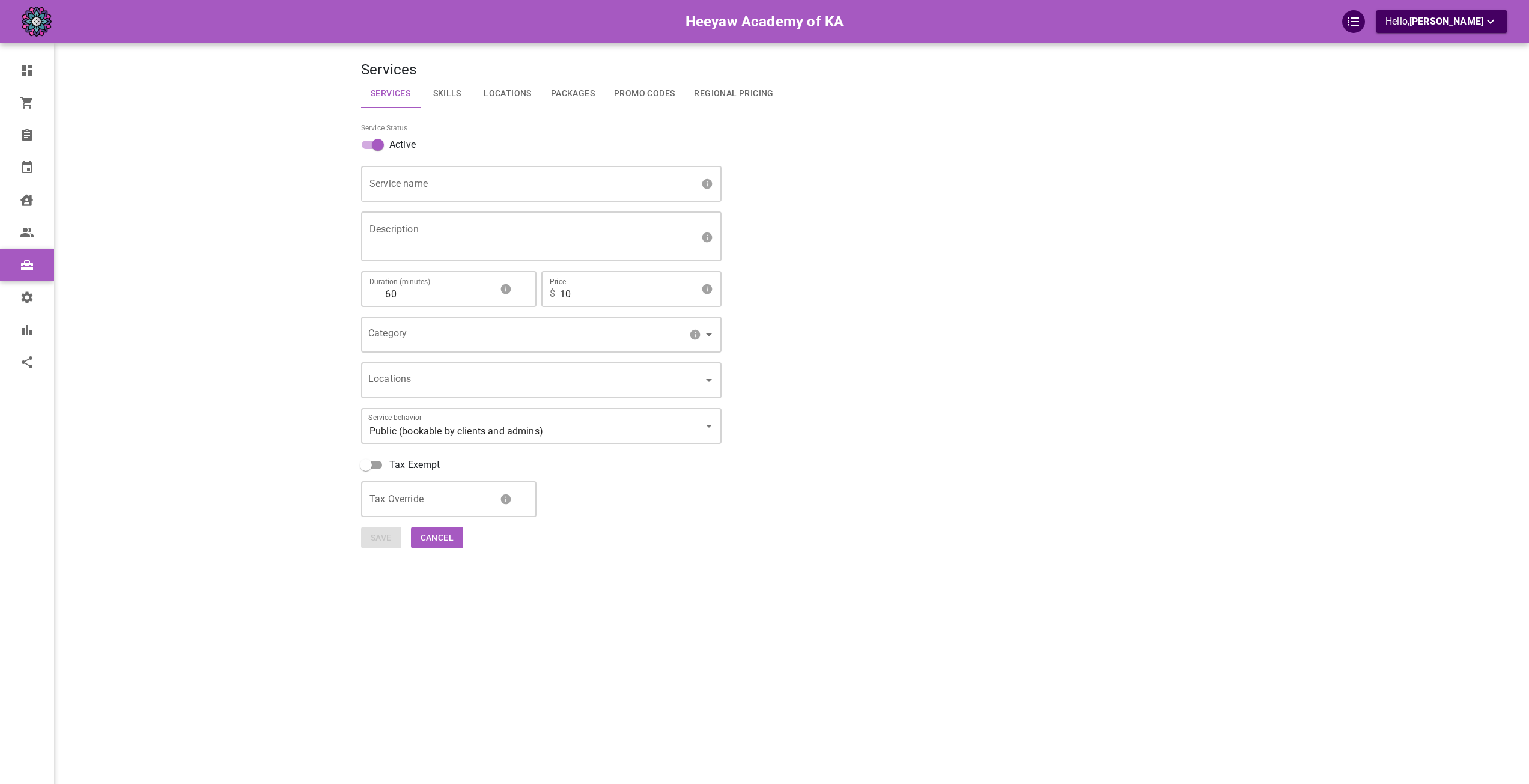
type input "Package Booking"
type textarea "asd"
type input "67254a2b-43e0-4199-ae7e-639e12b0179f"
type input "INTERNAL"
type input "[object Object]"
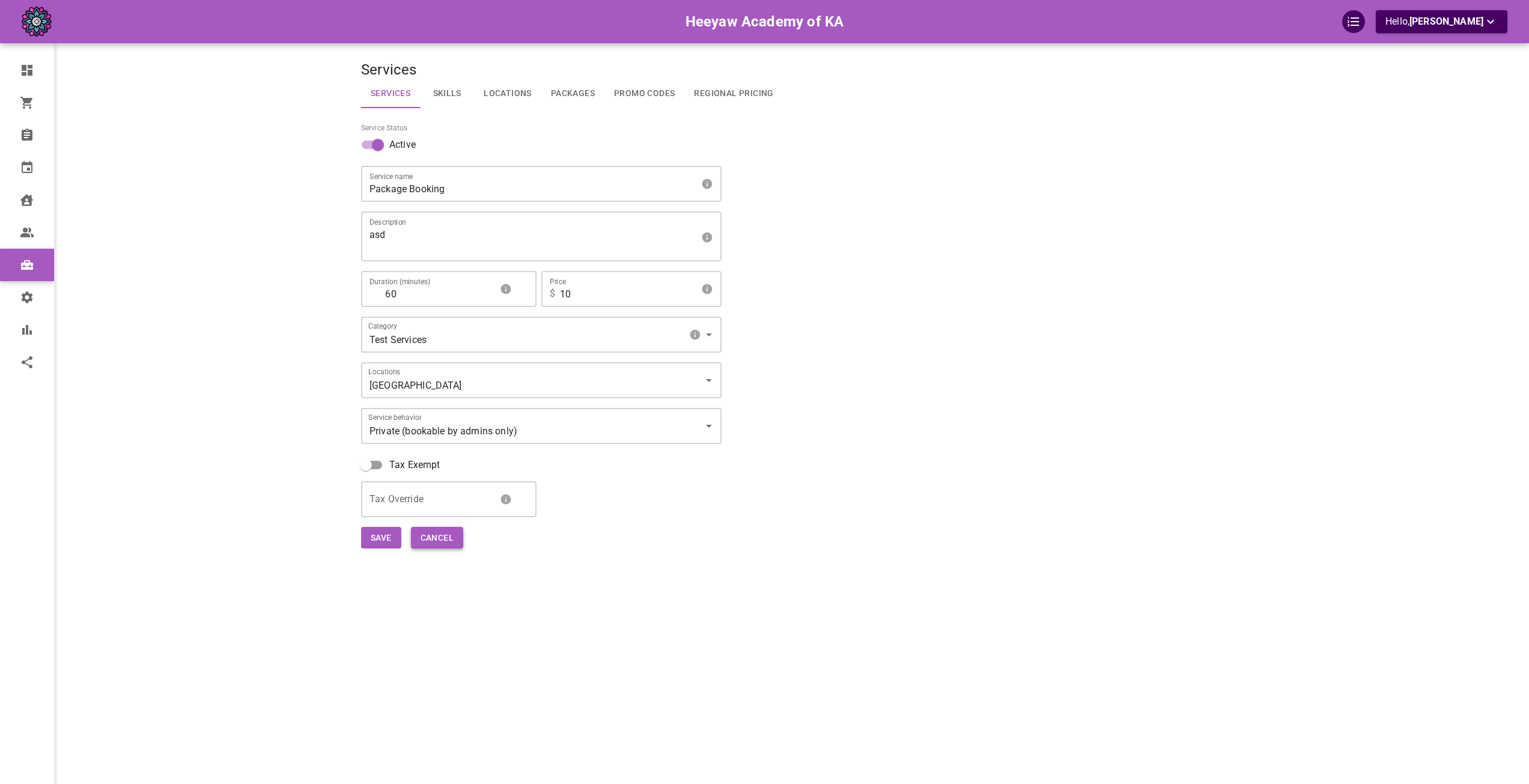
click at [429, 543] on button "Cancel" at bounding box center [437, 538] width 53 height 22
select select "25"
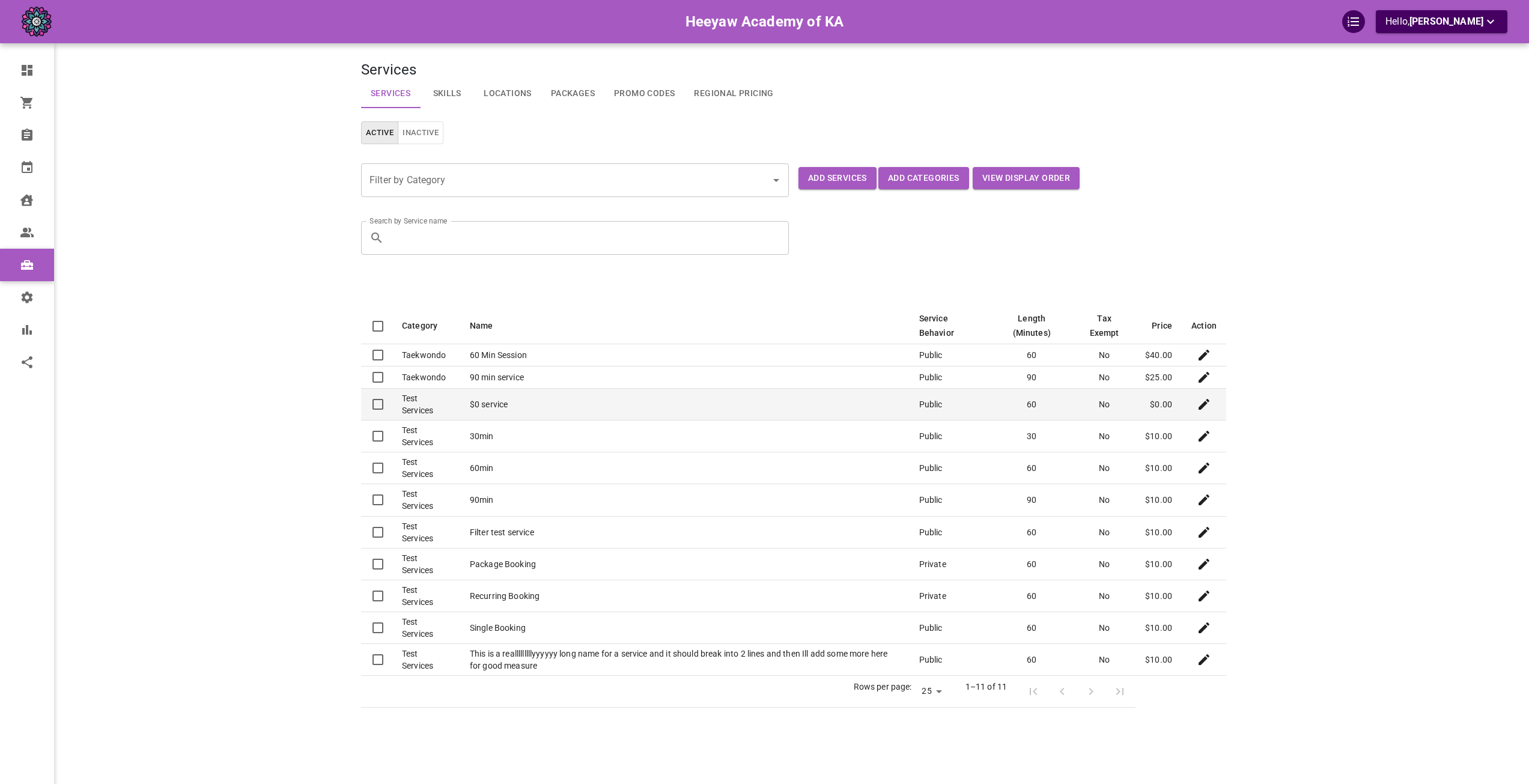
click at [1203, 404] on icon "Edit" at bounding box center [1204, 404] width 11 height 11
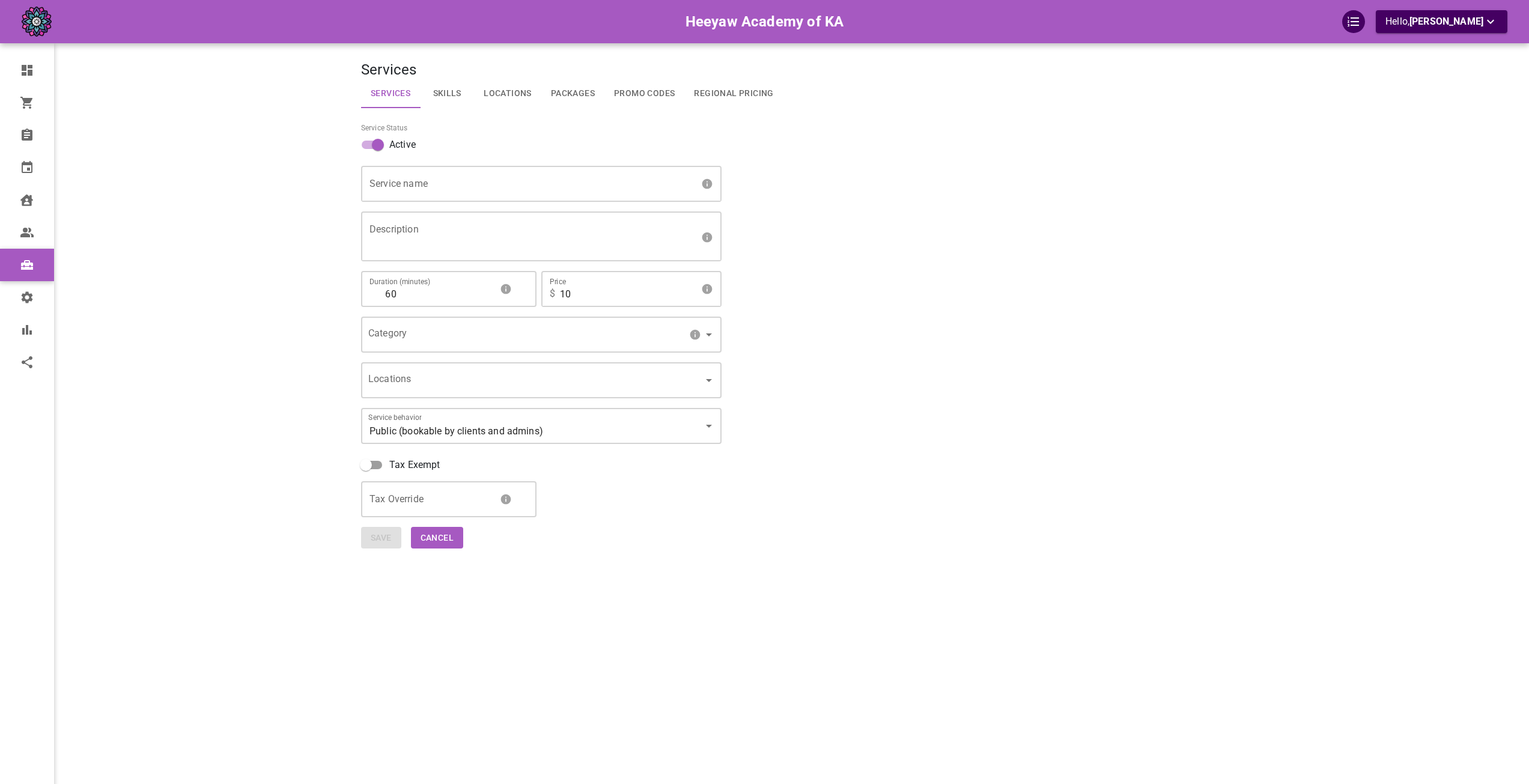
type input "$0 service"
type textarea "test"
type input "0"
type input "67254a2b-43e0-4199-ae7e-639e12b0179f"
type input "[object Object]"
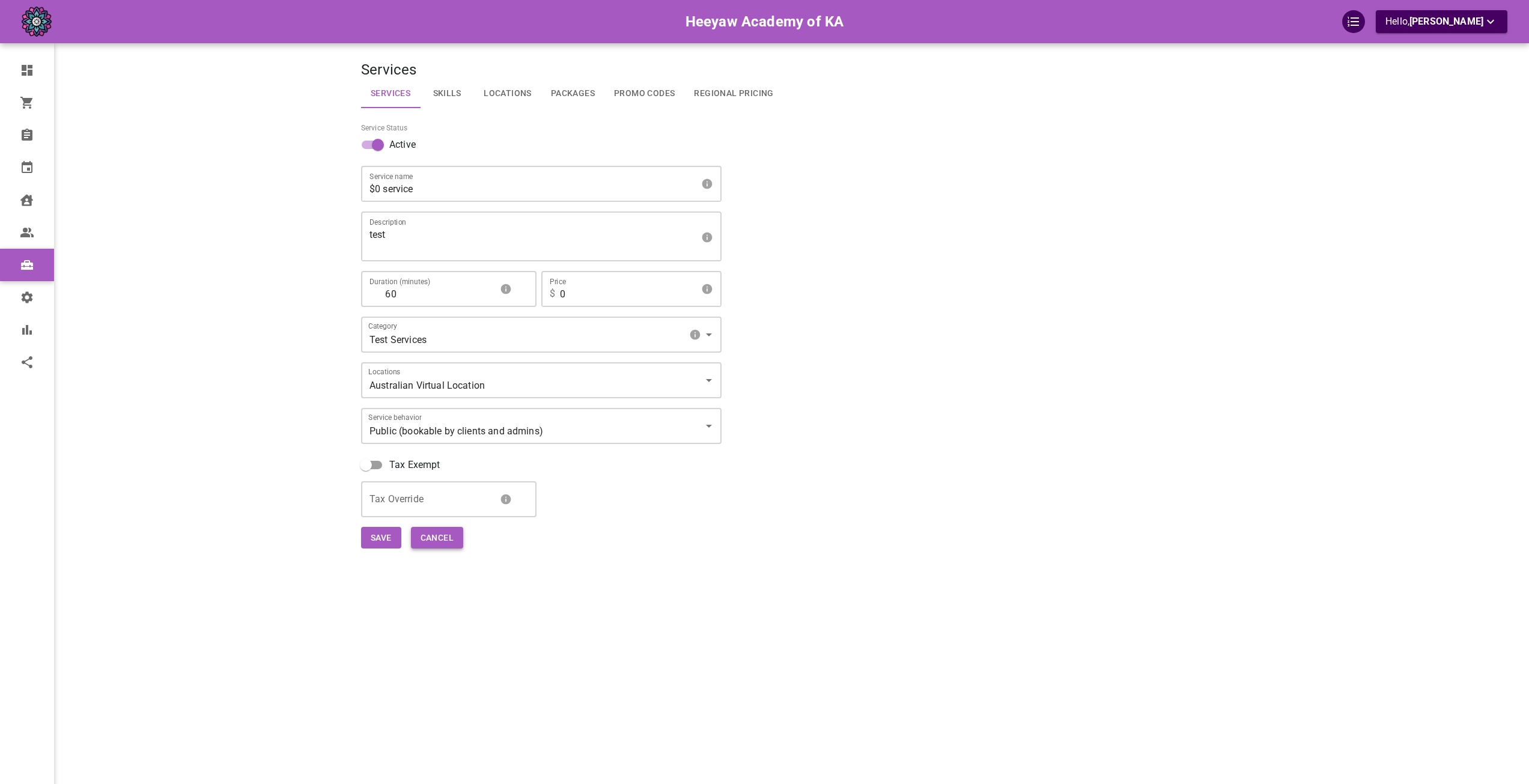
click at [460, 541] on button "Cancel" at bounding box center [437, 538] width 53 height 22
select select "25"
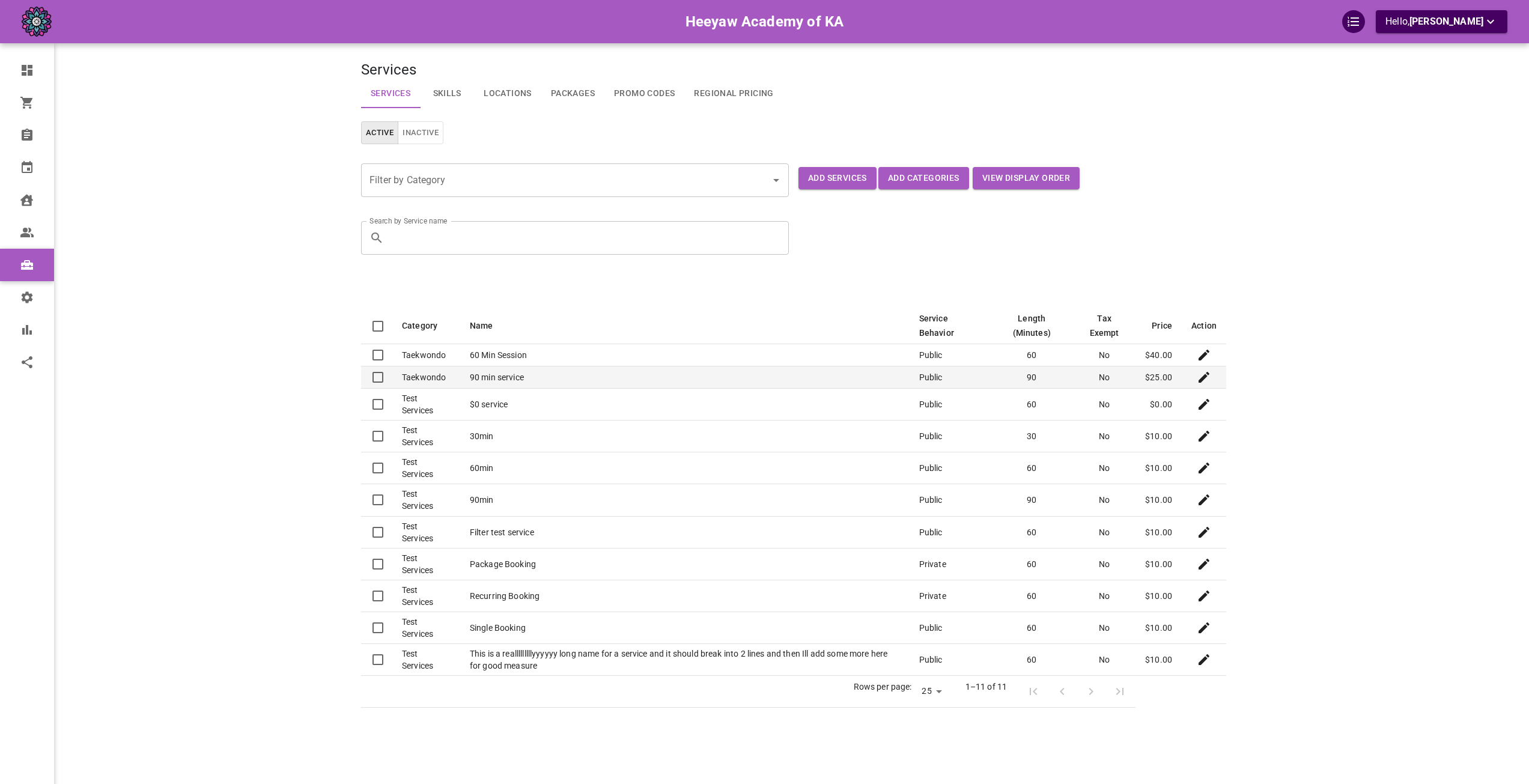
click at [1206, 378] on icon "Edit" at bounding box center [1204, 377] width 11 height 11
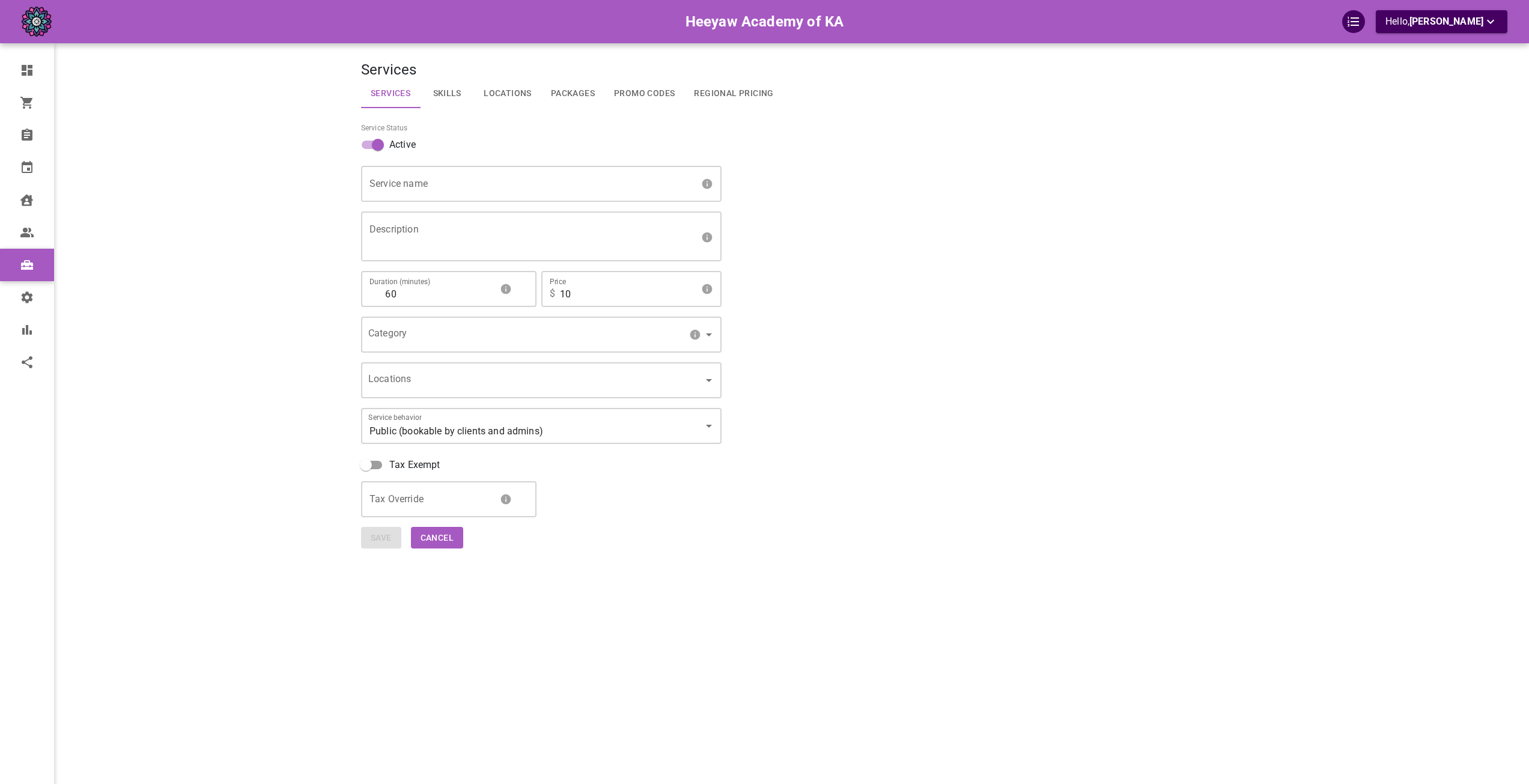
type input "90 min service"
type textarea "test"
type input "90"
type input "25"
type input "5219ba4d-c161-4d8a-9217-8940f5064936"
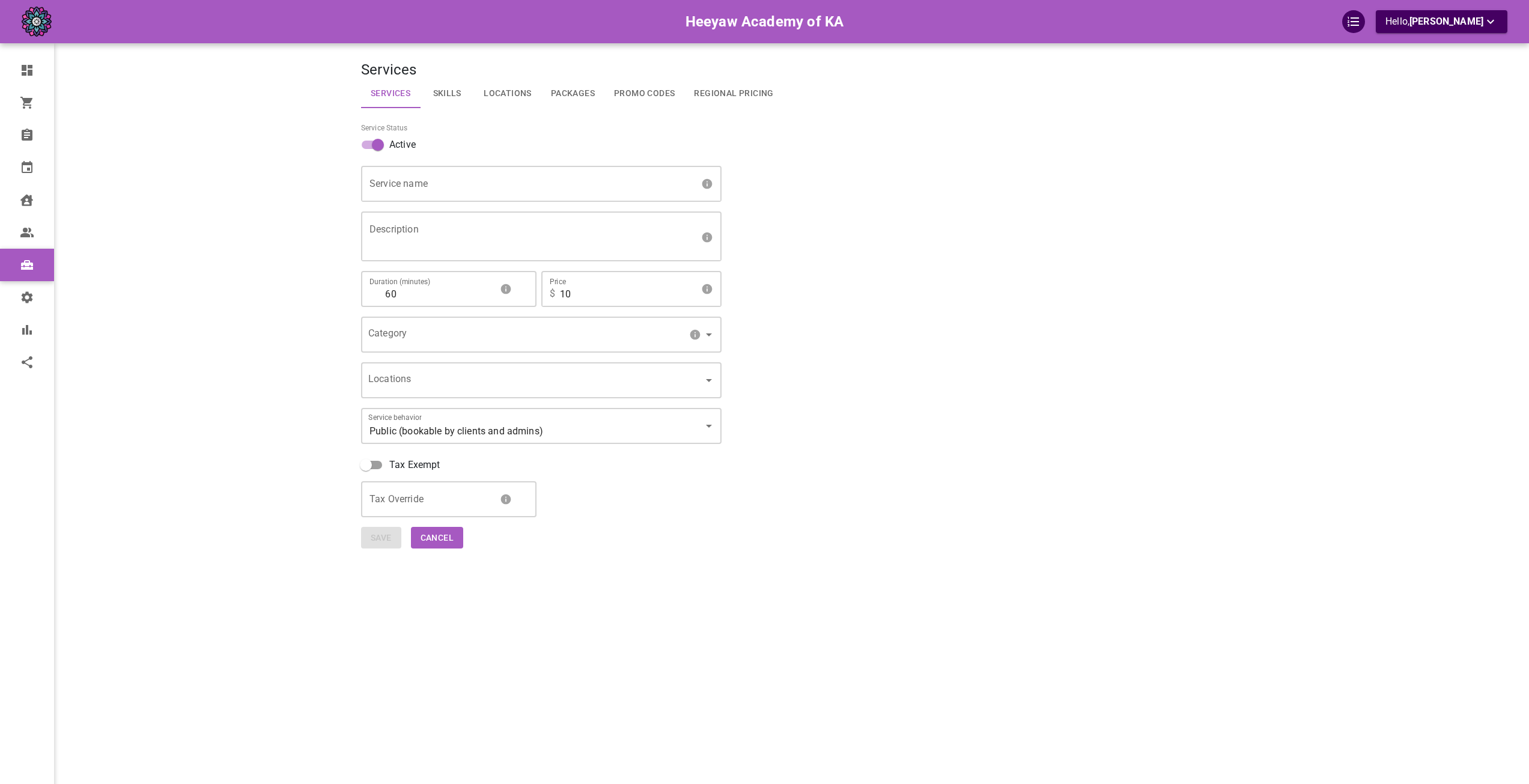
type input "[object Object]"
click at [451, 536] on button "Cancel" at bounding box center [437, 538] width 53 height 22
select select "25"
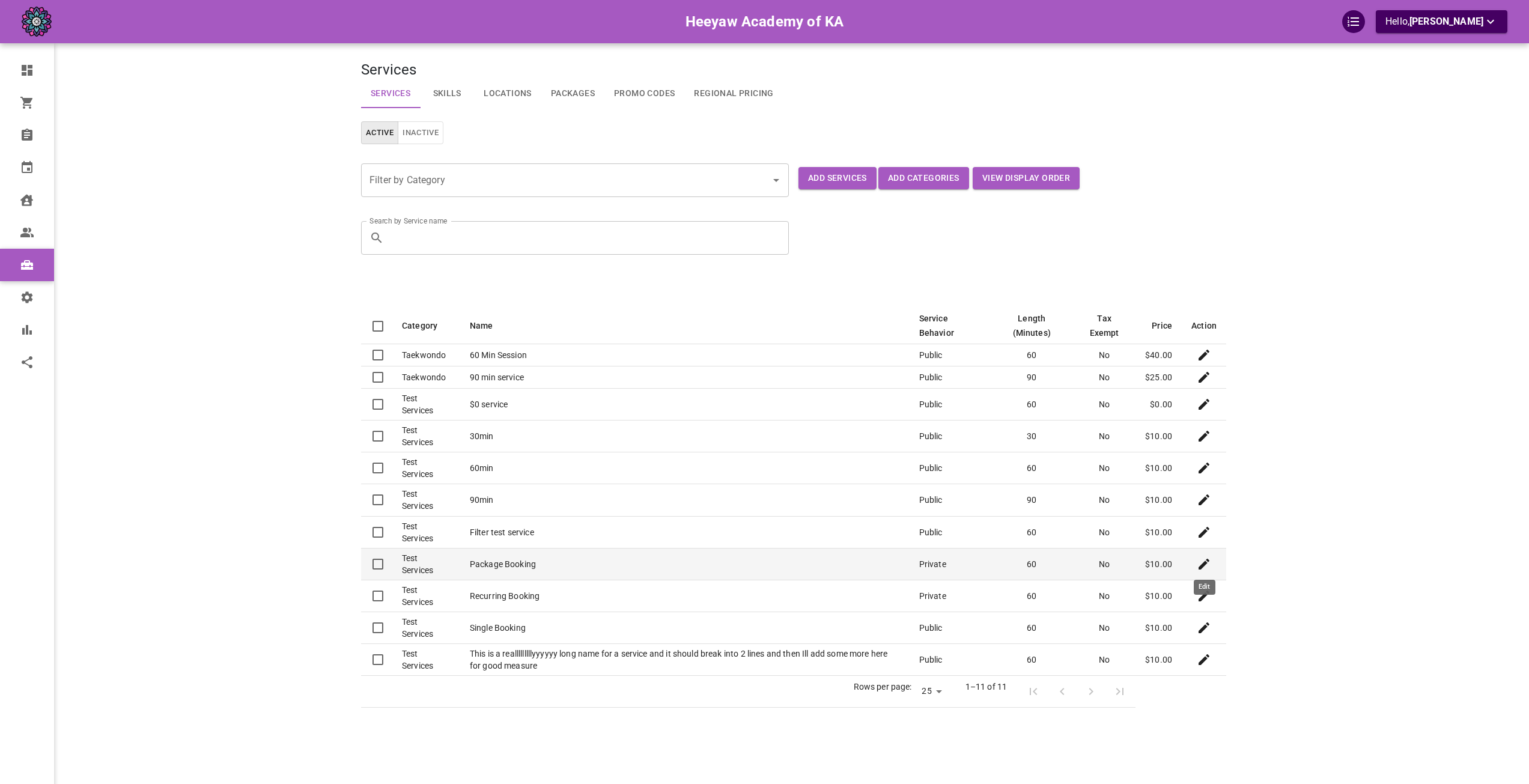
click at [1203, 564] on icon "Edit" at bounding box center [1204, 564] width 11 height 11
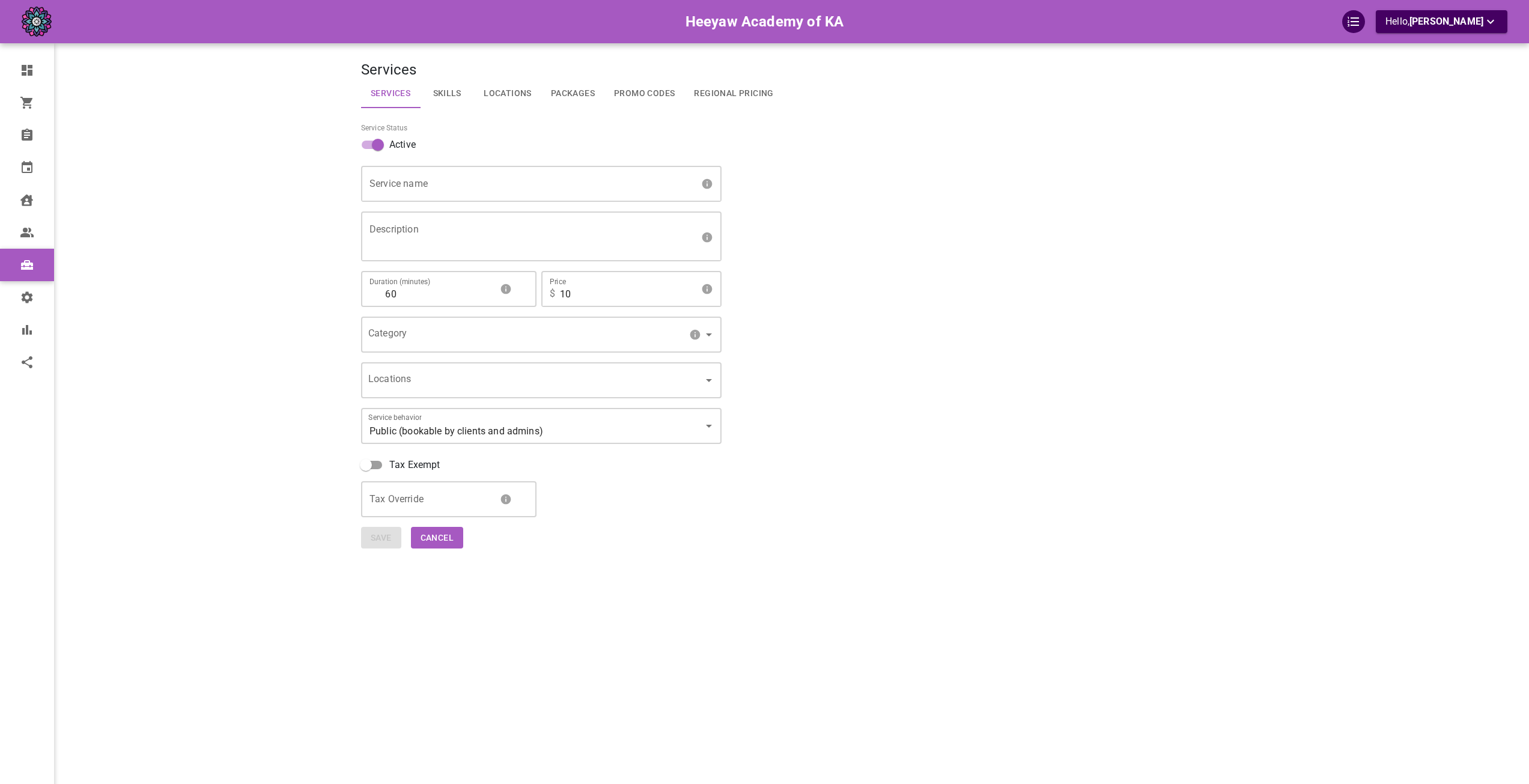
type input "Package Booking"
type textarea "asd"
type input "67254a2b-43e0-4199-ae7e-639e12b0179f"
type input "[object Object]"
type input "INTERNAL"
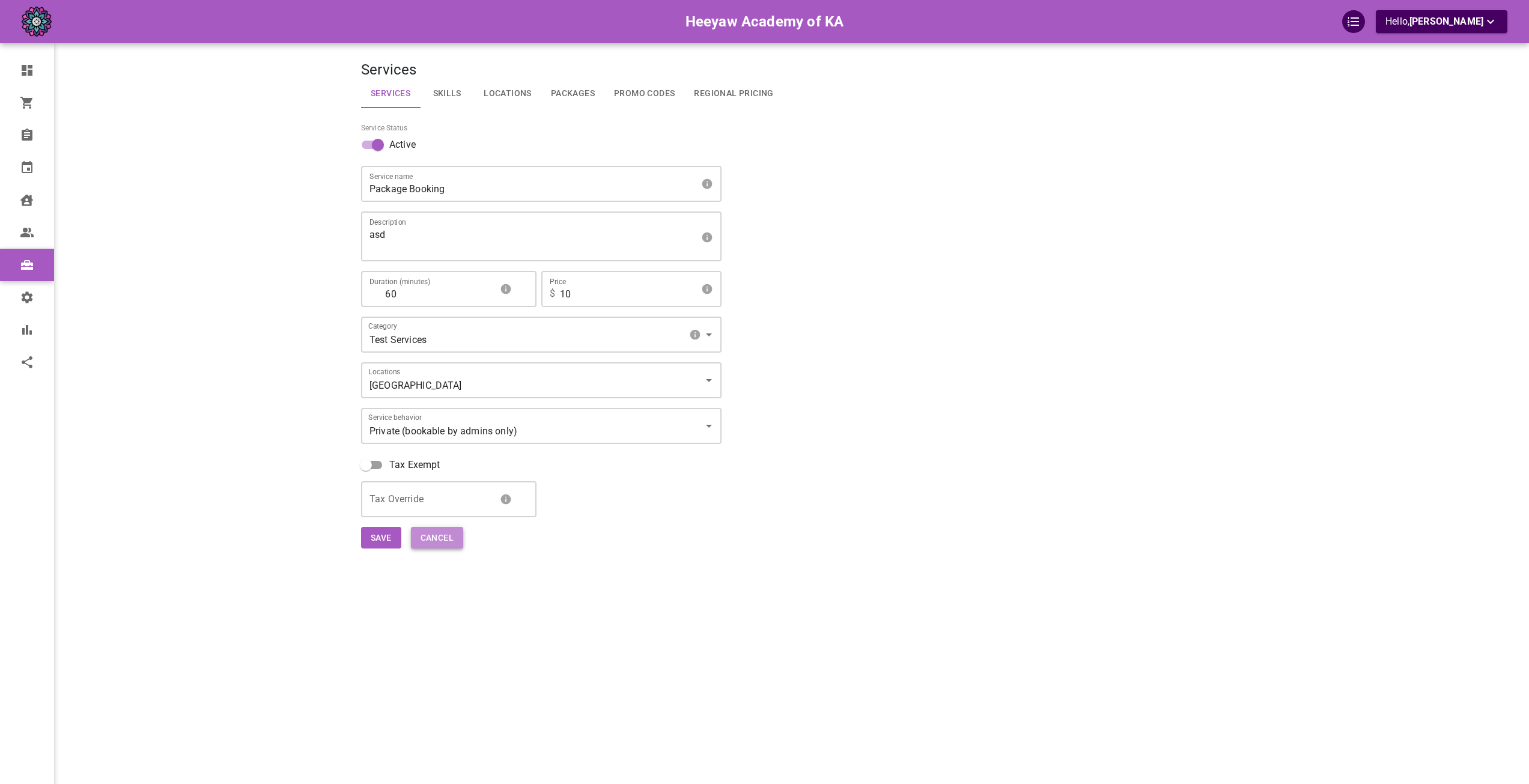
click at [454, 546] on button "Cancel" at bounding box center [437, 538] width 53 height 22
select select "25"
